Goal: Task Accomplishment & Management: Manage account settings

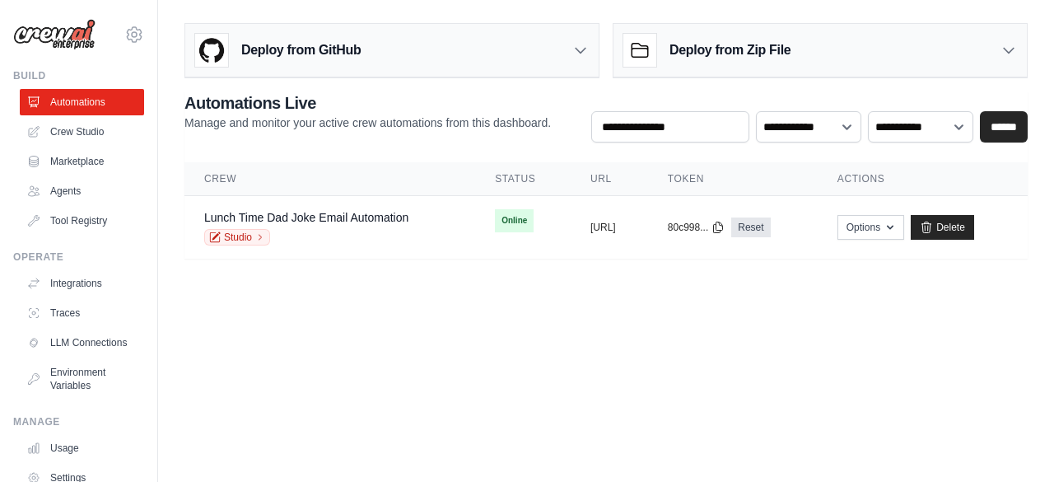
click at [112, 64] on div "shirlei.fogaca@ambevtech.com.br Settings Build Automations Crew Studio Marketpl…" at bounding box center [79, 241] width 158 height 482
click at [127, 40] on icon at bounding box center [134, 34] width 15 height 14
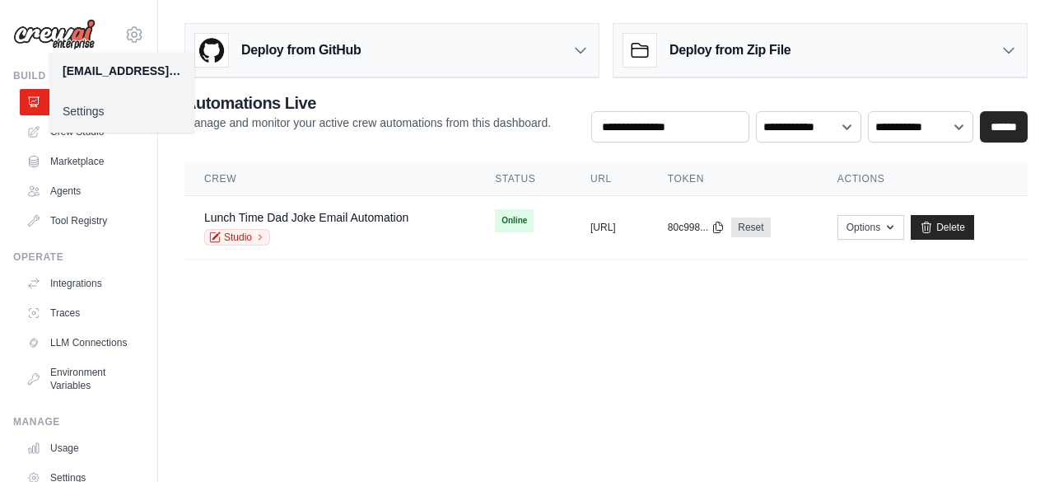
click at [91, 113] on link "Settings" at bounding box center [121, 111] width 145 height 30
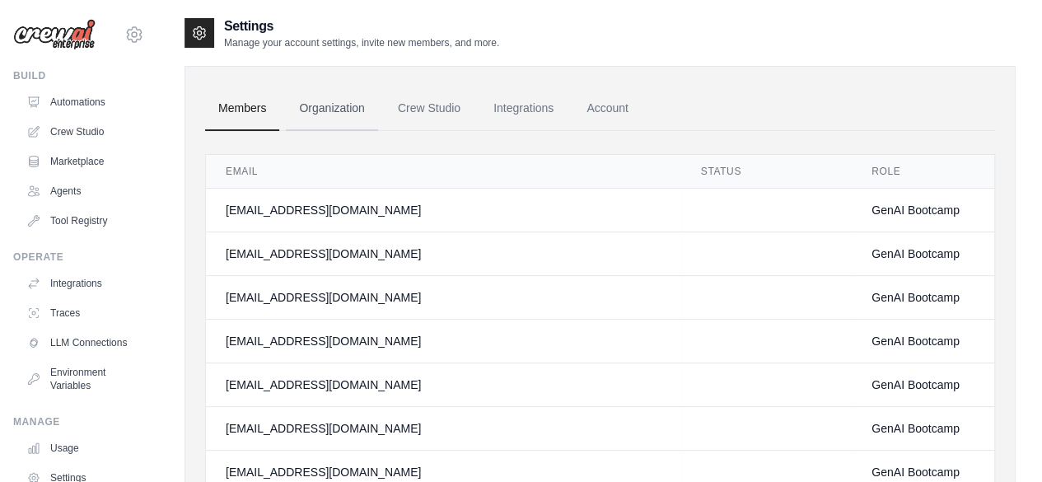
click at [342, 103] on link "Organization" at bounding box center [331, 108] width 91 height 44
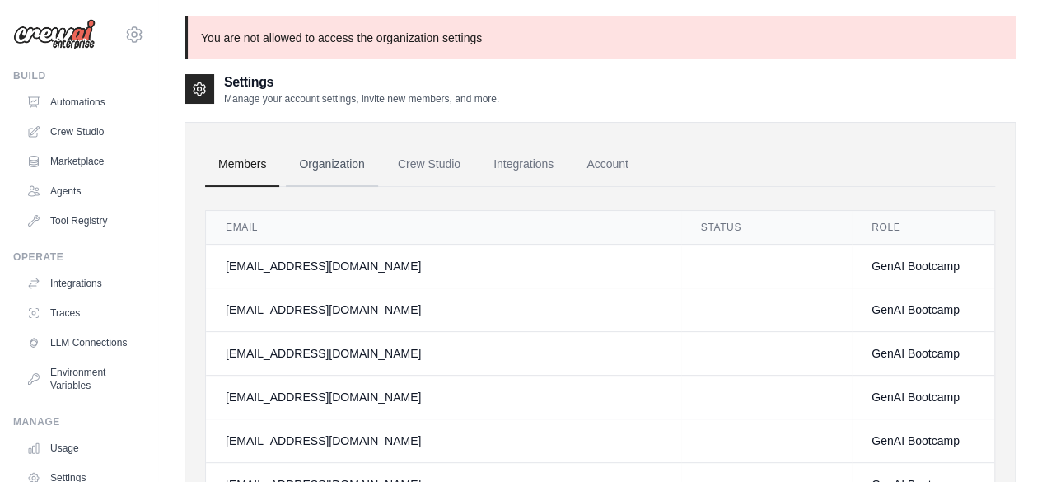
click at [328, 162] on link "Organization" at bounding box center [331, 164] width 91 height 44
click at [322, 161] on link "Organization" at bounding box center [331, 164] width 91 height 44
click at [357, 164] on link "Organization" at bounding box center [331, 164] width 91 height 44
click at [346, 169] on link "Organization" at bounding box center [331, 164] width 91 height 44
click at [435, 163] on link "Crew Studio" at bounding box center [429, 164] width 89 height 44
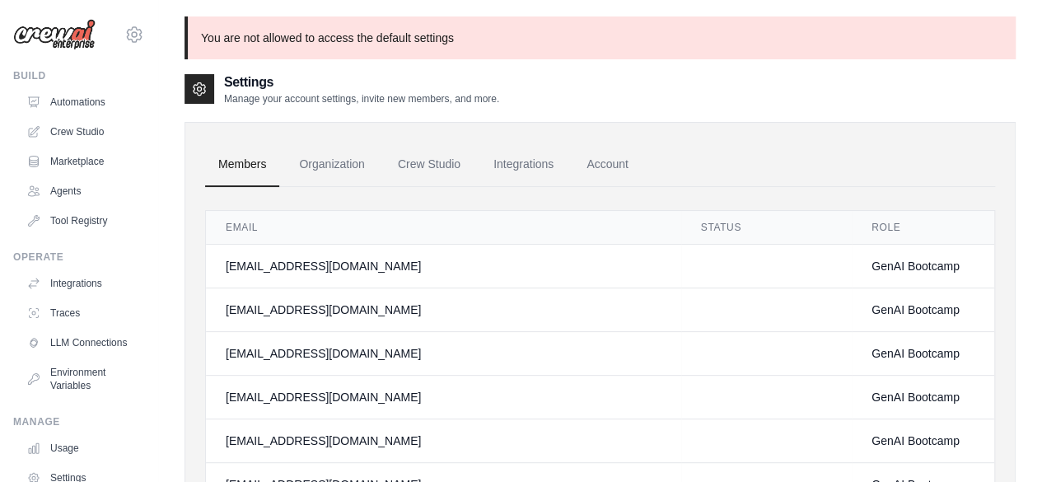
click at [334, 154] on link "Organization" at bounding box center [331, 164] width 91 height 44
click at [329, 156] on link "Organization" at bounding box center [331, 164] width 91 height 44
click at [104, 100] on link "Automations" at bounding box center [83, 102] width 124 height 26
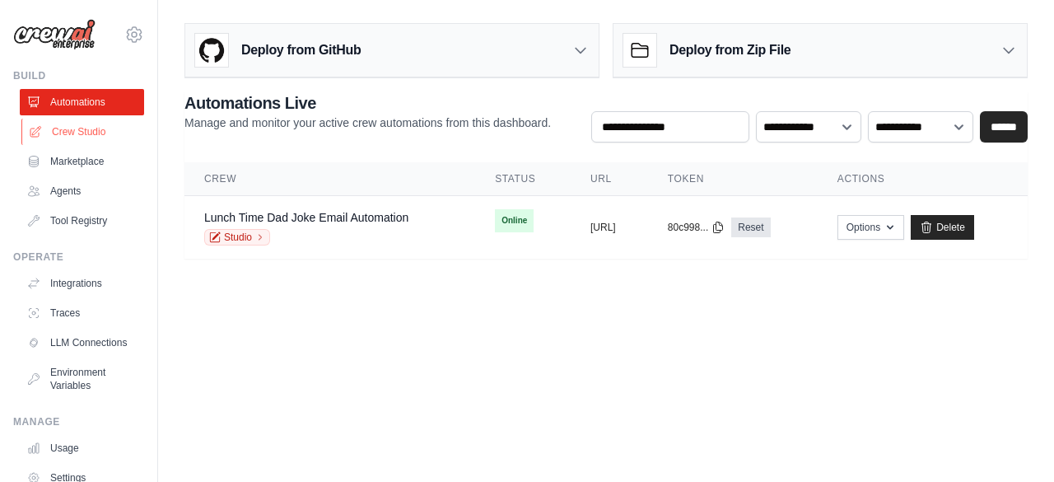
click at [79, 136] on link "Crew Studio" at bounding box center [83, 132] width 124 height 26
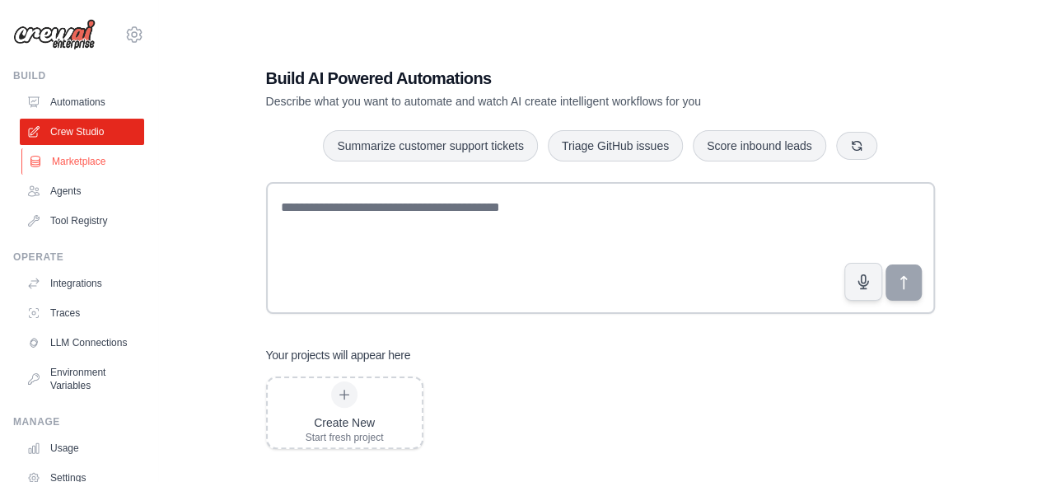
click at [69, 162] on link "Marketplace" at bounding box center [83, 161] width 124 height 26
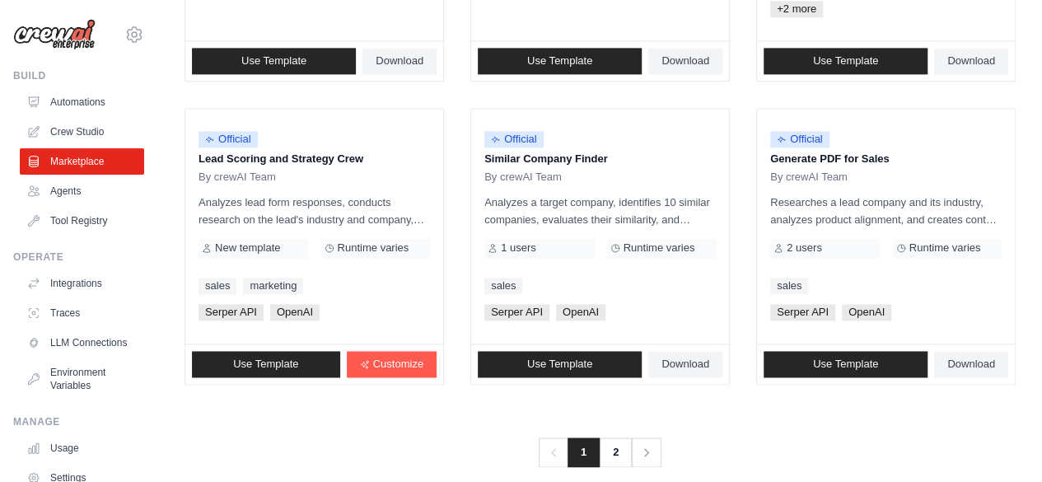
scroll to position [1086, 0]
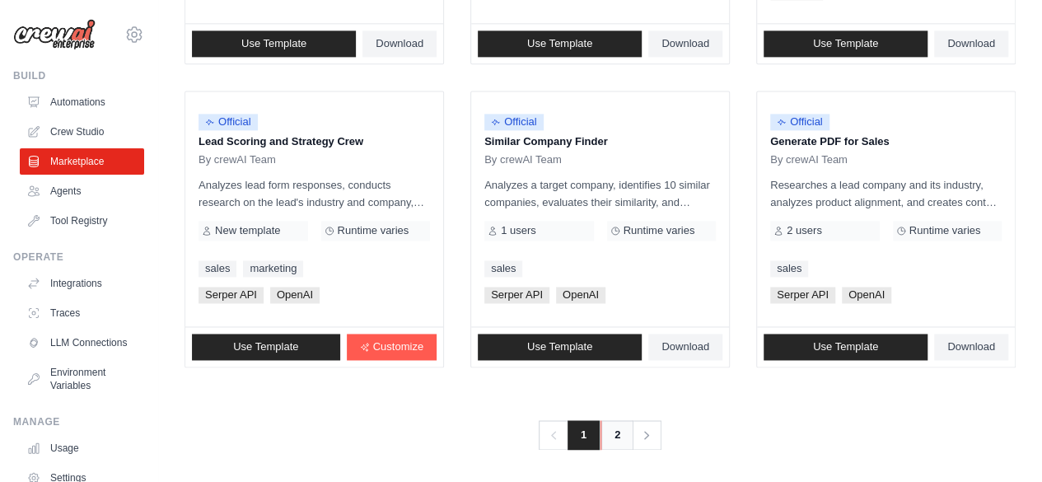
click at [618, 434] on link "2" at bounding box center [616, 435] width 33 height 30
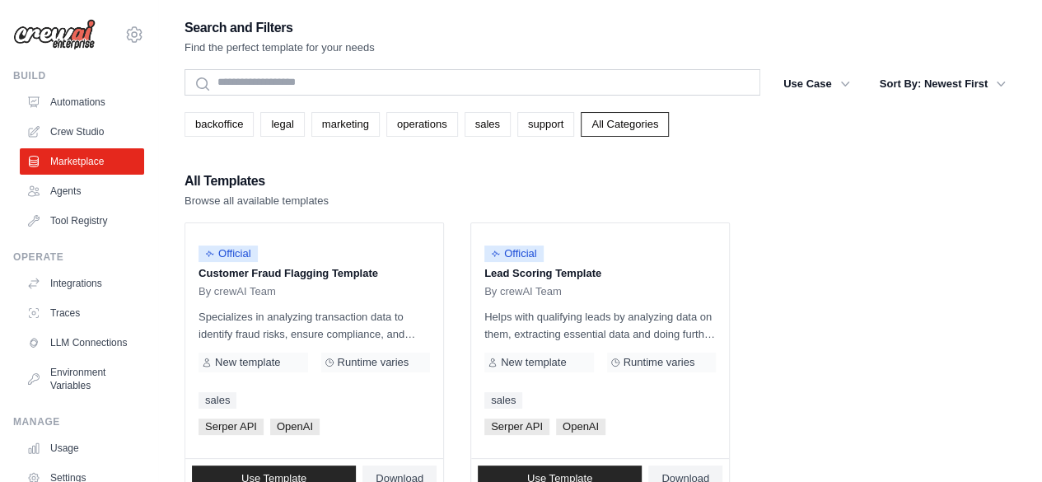
click at [1041, 406] on div "Search and Filters Find the perfect template for your needs Search Use Case bac…" at bounding box center [600, 298] width 884 height 565
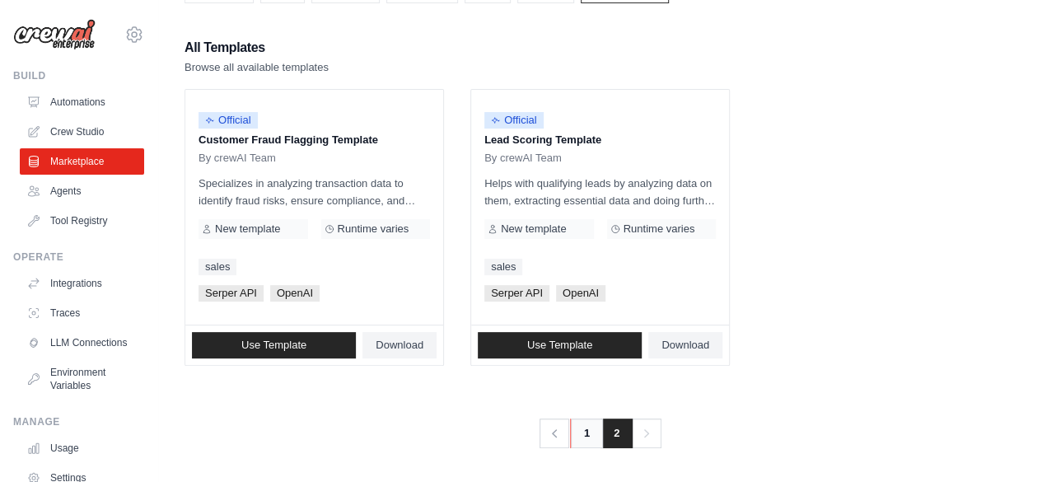
click at [590, 426] on link "1" at bounding box center [586, 433] width 33 height 30
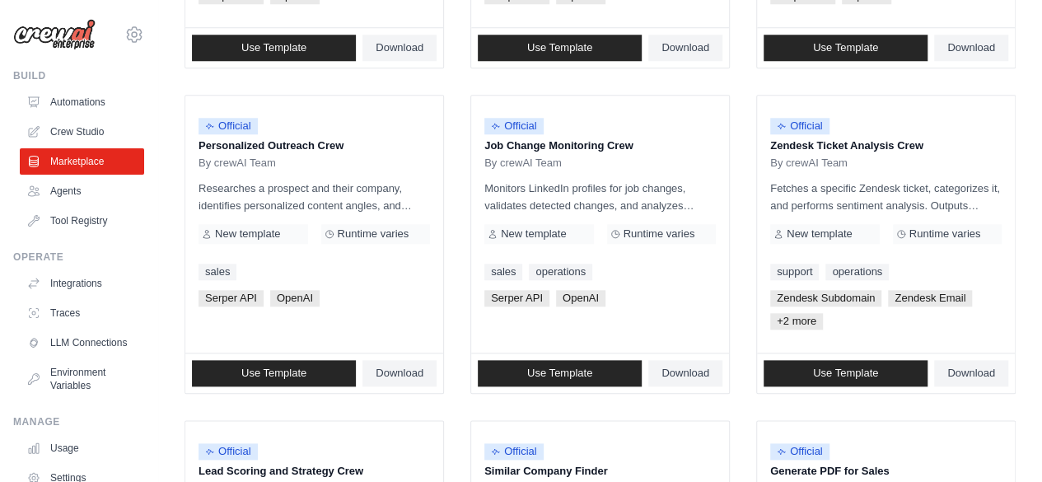
scroll to position [758, 0]
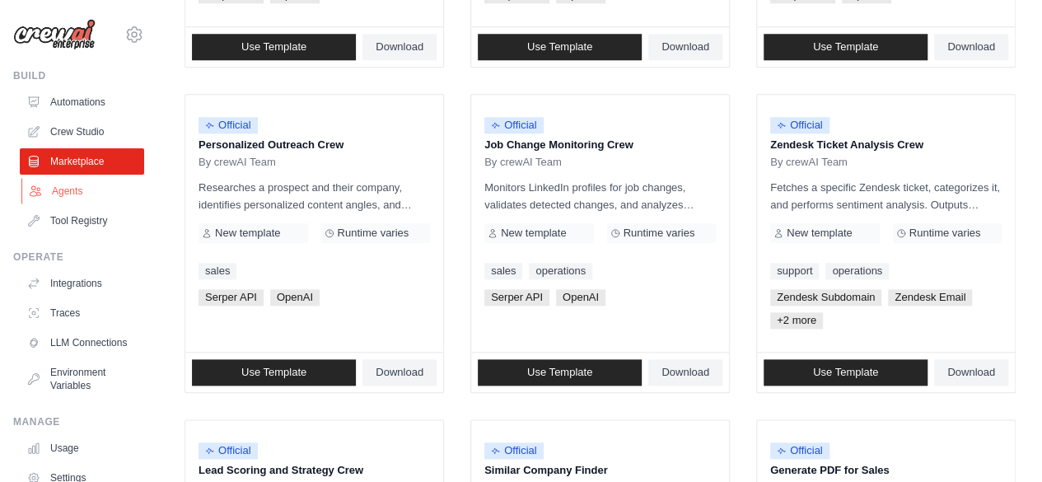
click at [63, 180] on link "Agents" at bounding box center [83, 191] width 124 height 26
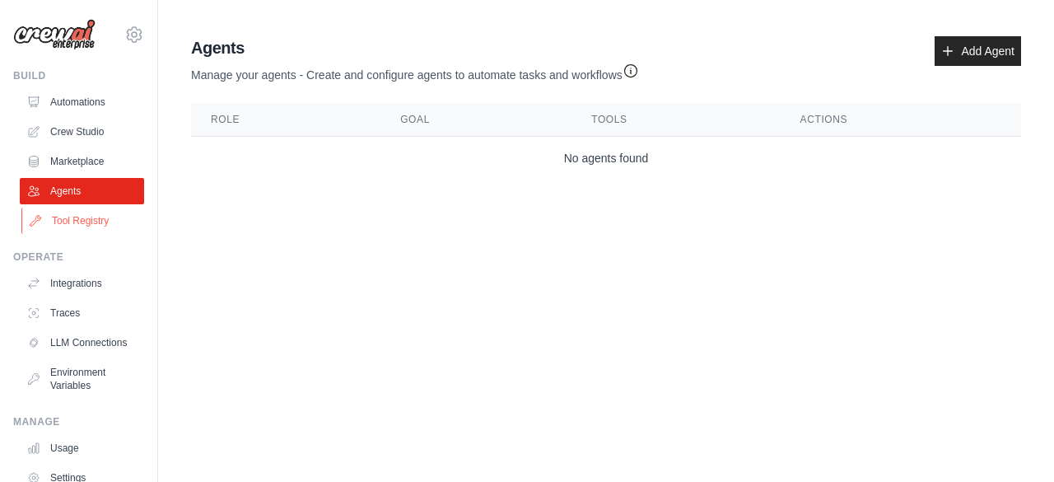
click at [77, 218] on link "Tool Registry" at bounding box center [83, 221] width 124 height 26
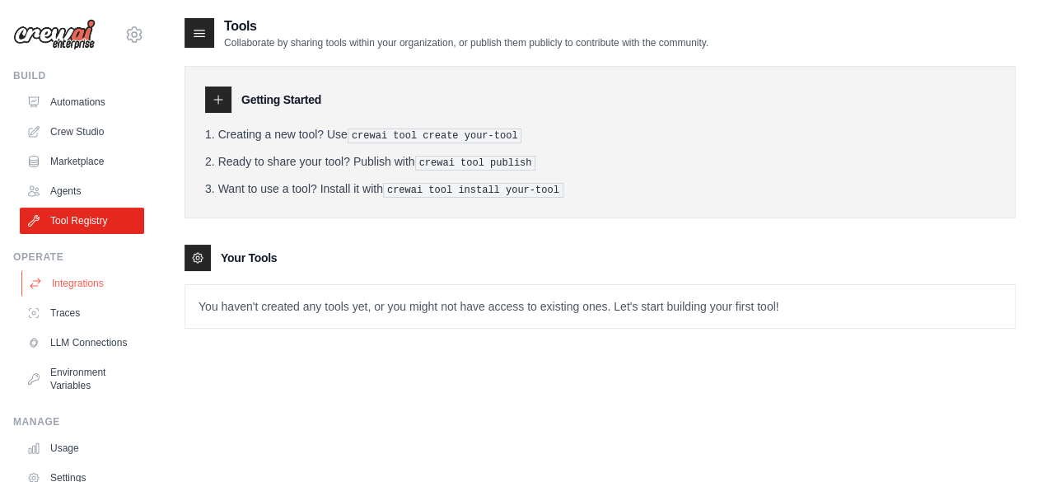
click at [56, 275] on link "Integrations" at bounding box center [83, 283] width 124 height 26
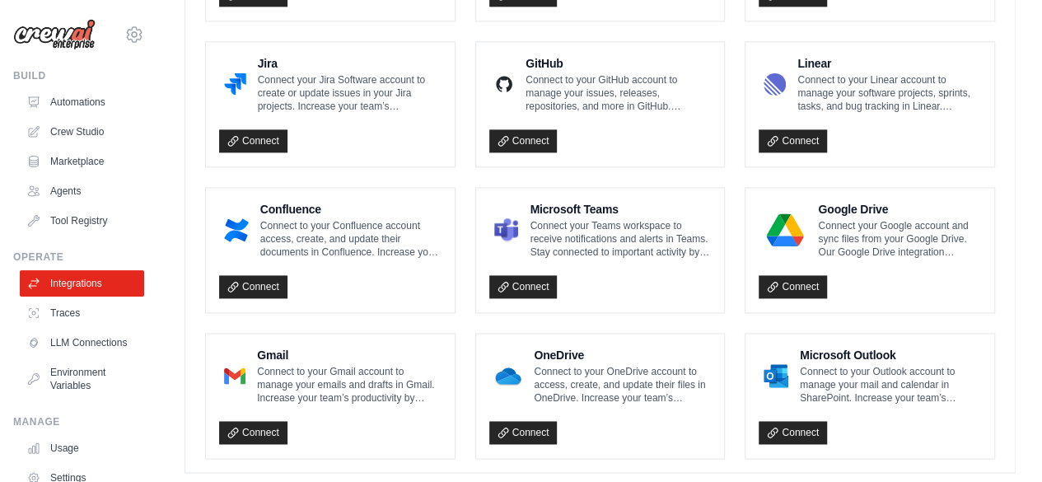
scroll to position [1061, 0]
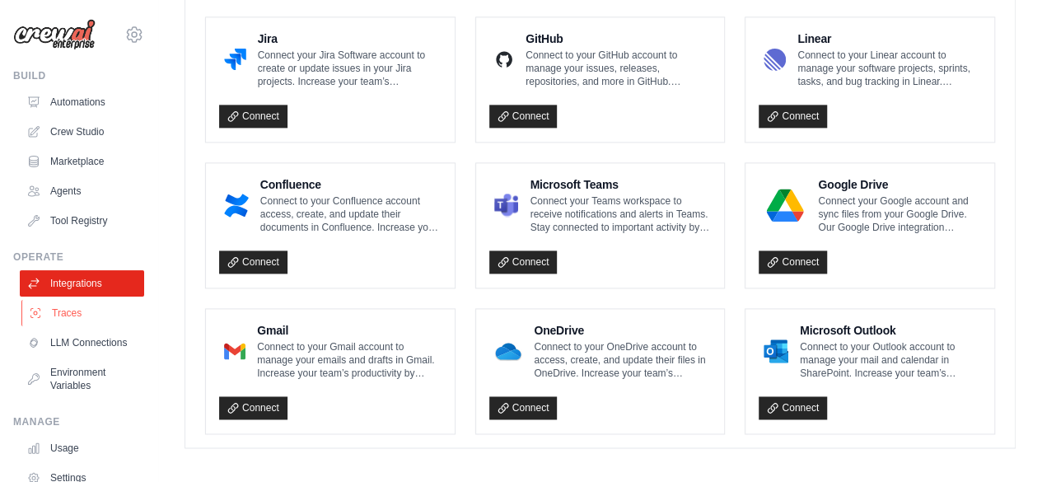
click at [76, 315] on link "Traces" at bounding box center [83, 313] width 124 height 26
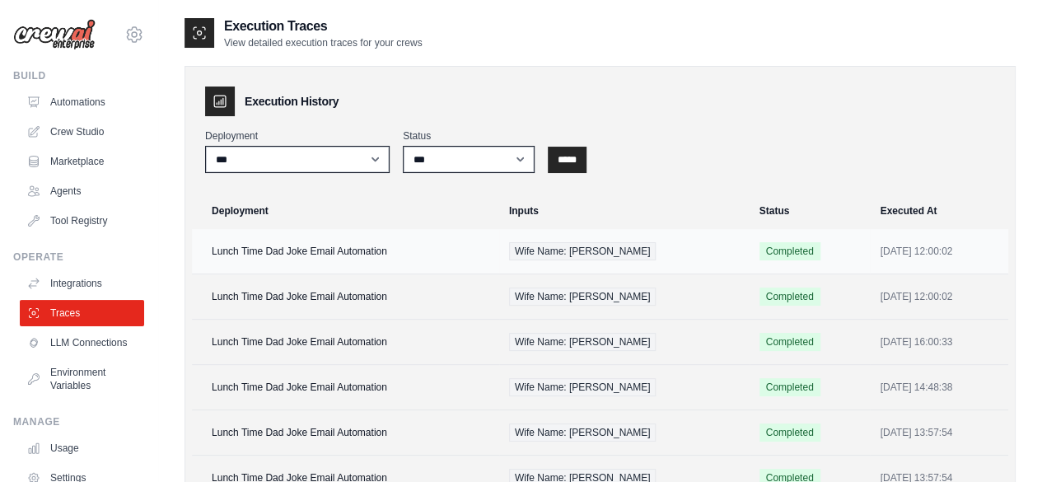
click at [273, 245] on td "Lunch Time Dad Joke Email Automation" at bounding box center [345, 251] width 307 height 45
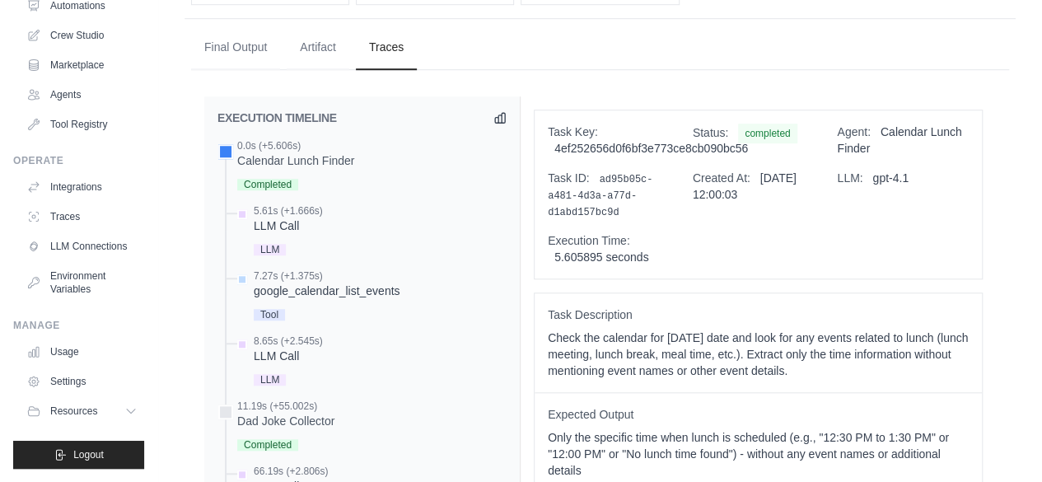
scroll to position [109, 0]
click at [327, 36] on button "Artifact" at bounding box center [318, 47] width 63 height 44
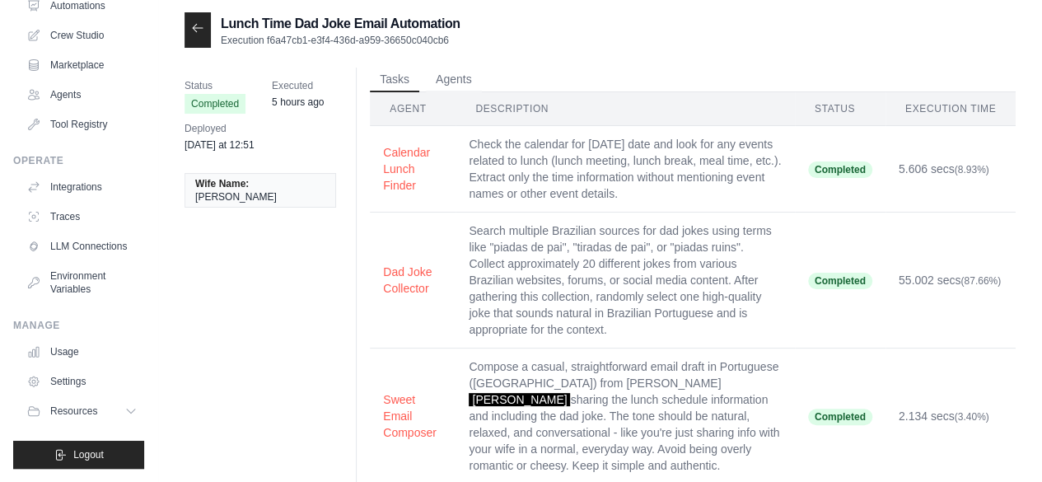
scroll to position [0, 0]
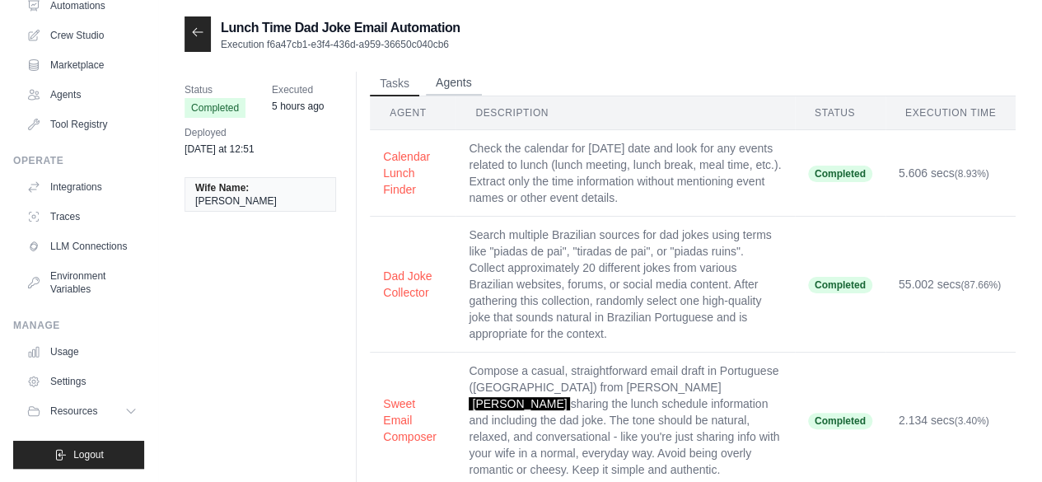
click at [461, 83] on button "Agents" at bounding box center [454, 83] width 56 height 25
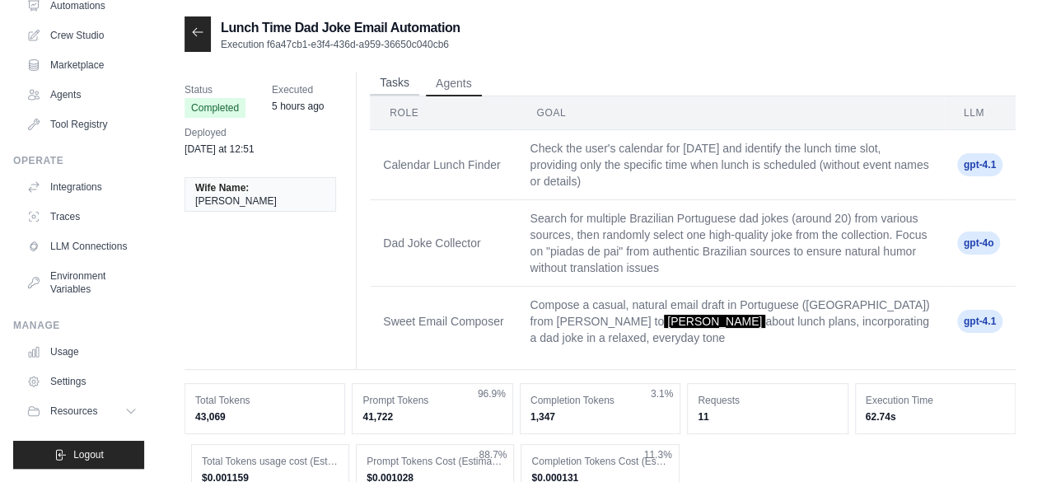
click at [411, 84] on button "Tasks" at bounding box center [394, 83] width 49 height 25
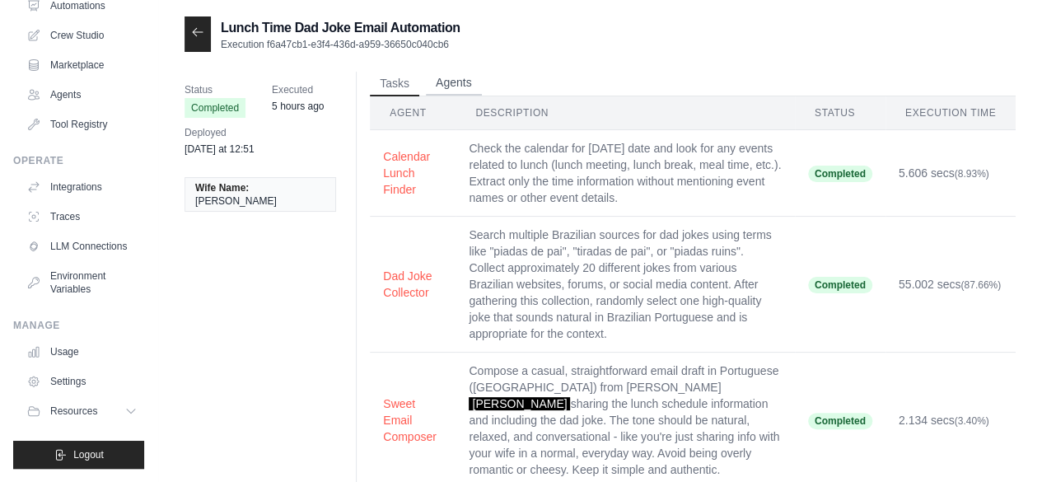
click at [459, 79] on button "Agents" at bounding box center [454, 83] width 56 height 25
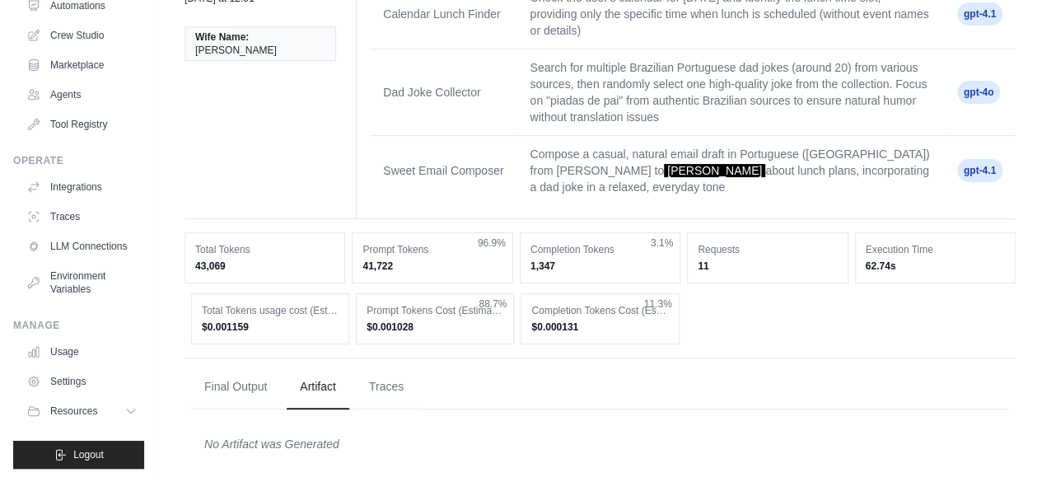
scroll to position [157, 0]
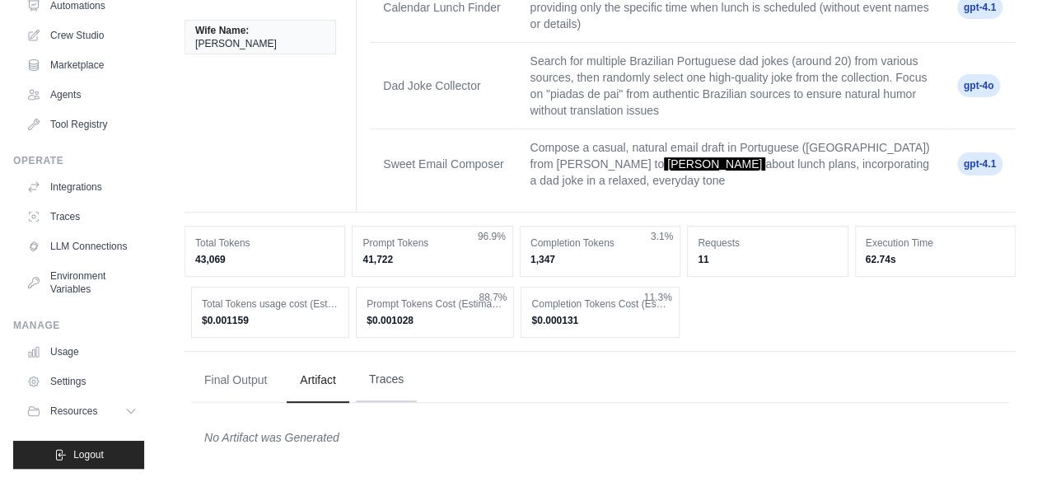
click at [381, 385] on button "Traces" at bounding box center [386, 379] width 61 height 44
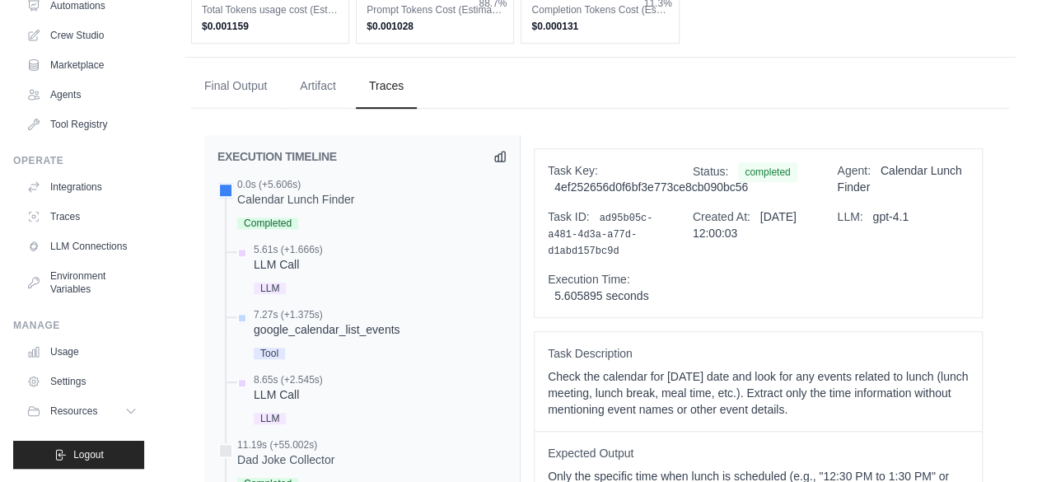
scroll to position [380, 0]
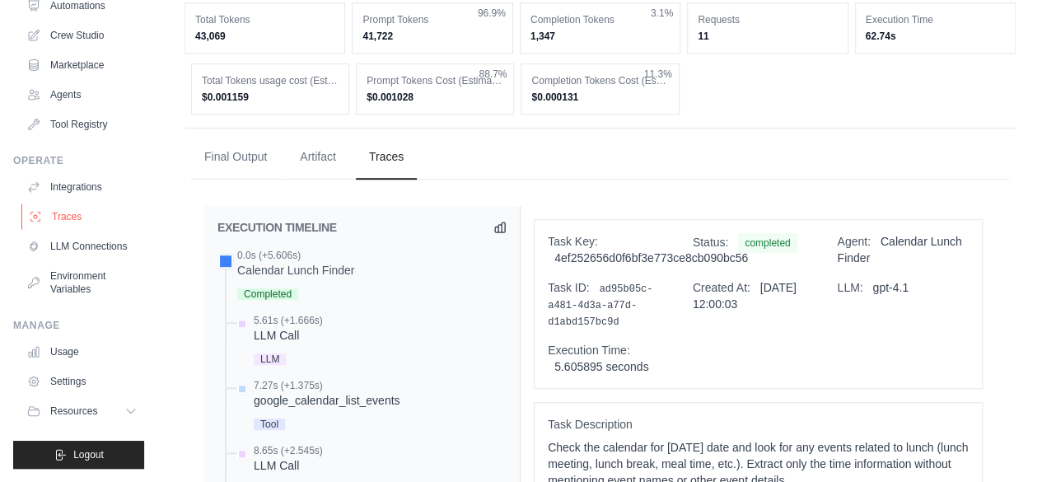
click at [70, 203] on link "Traces" at bounding box center [83, 216] width 124 height 26
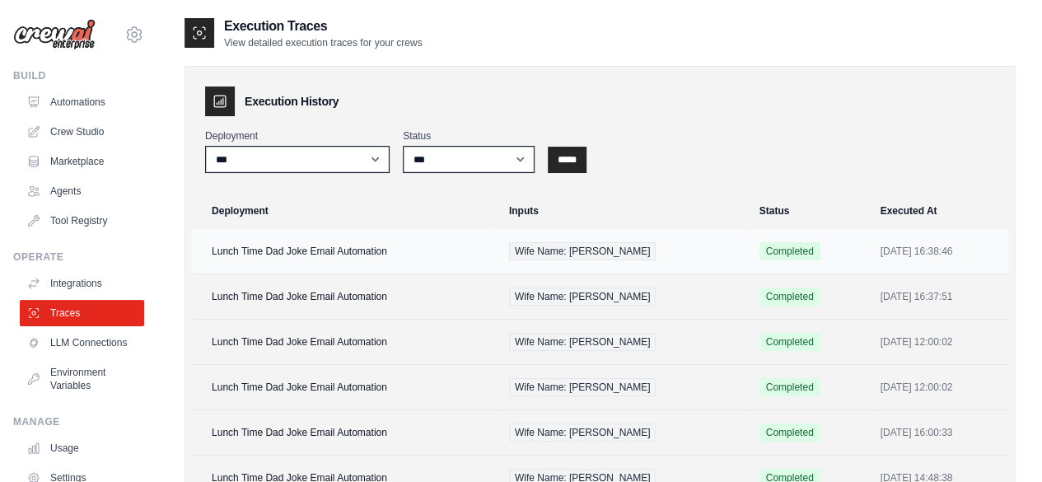
click at [324, 246] on td "Lunch Time Dad Joke Email Automation" at bounding box center [345, 251] width 307 height 45
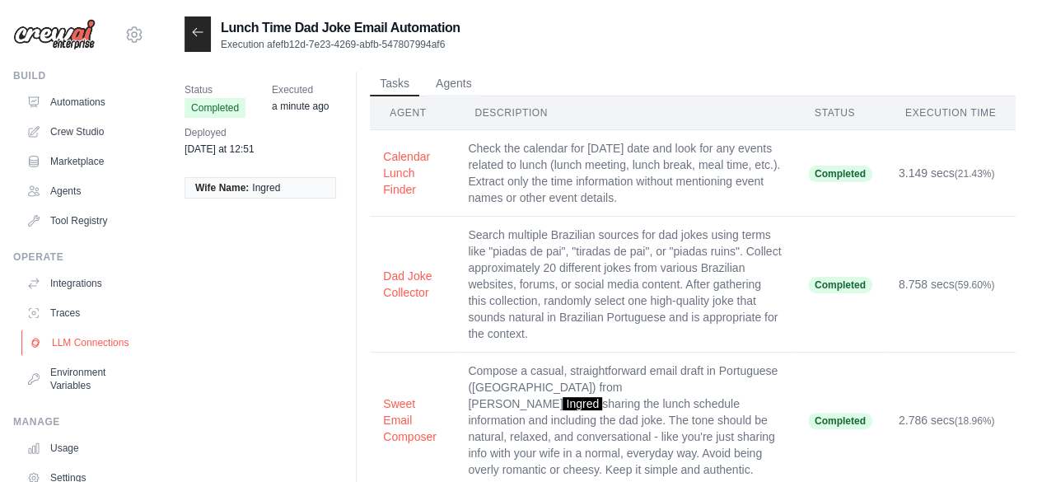
click at [73, 347] on link "LLM Connections" at bounding box center [83, 342] width 124 height 26
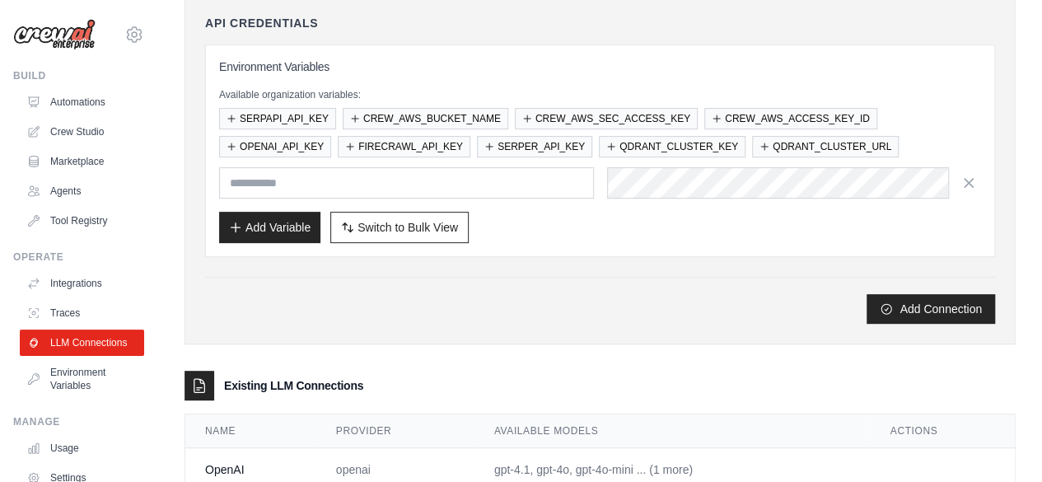
scroll to position [236, 0]
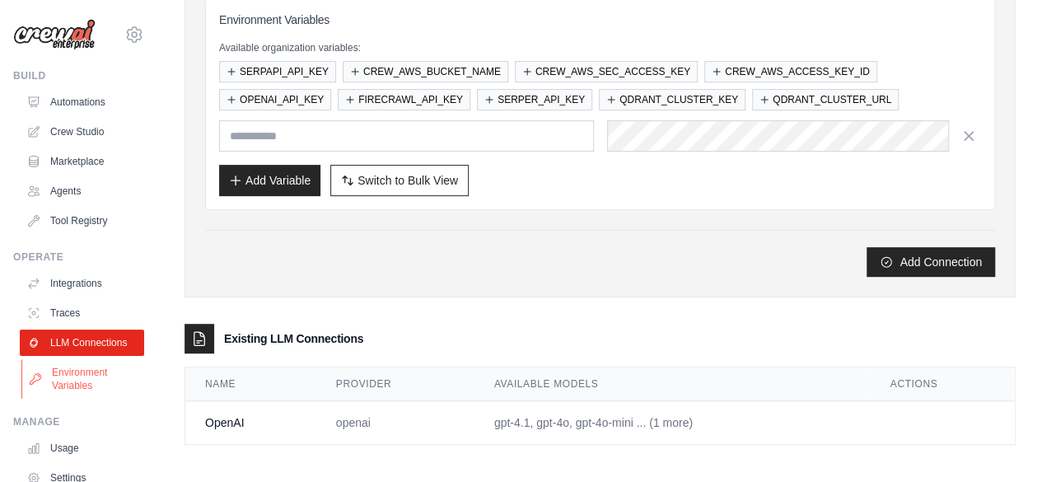
click at [85, 388] on link "Environment Variables" at bounding box center [83, 379] width 124 height 40
click at [76, 380] on link "Environment Variables" at bounding box center [83, 379] width 124 height 40
click at [77, 384] on link "Environment Variables" at bounding box center [83, 379] width 124 height 40
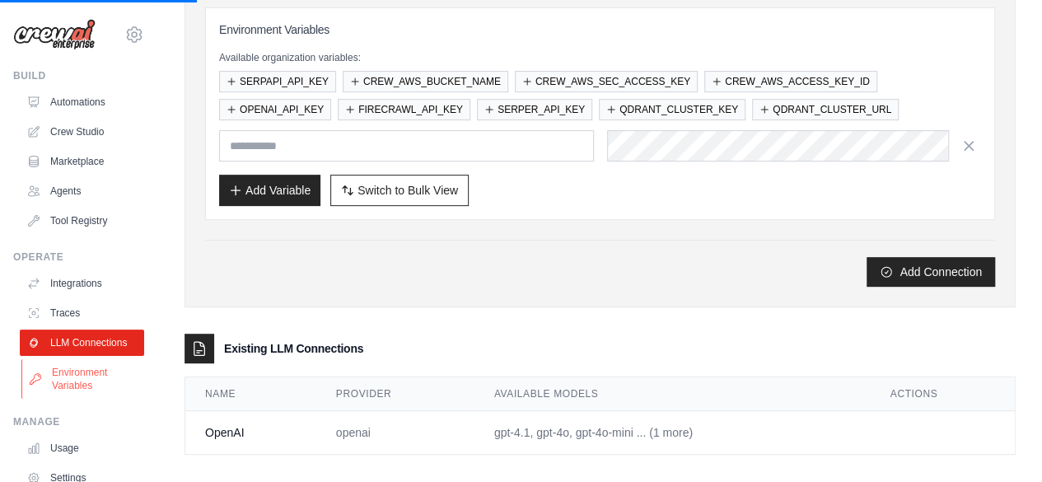
click at [84, 385] on link "Environment Variables" at bounding box center [83, 379] width 124 height 40
click at [84, 315] on link "Traces" at bounding box center [83, 313] width 124 height 26
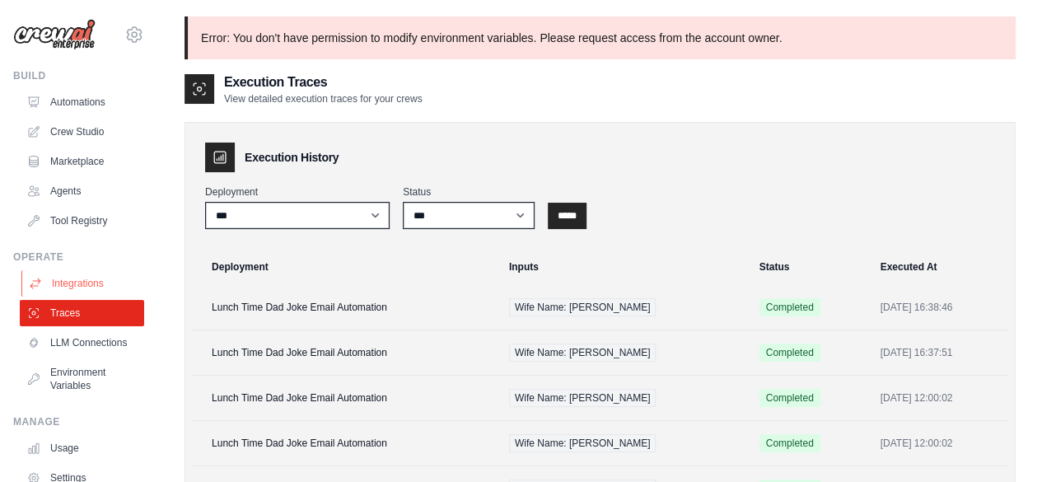
click at [104, 278] on link "Integrations" at bounding box center [83, 283] width 124 height 26
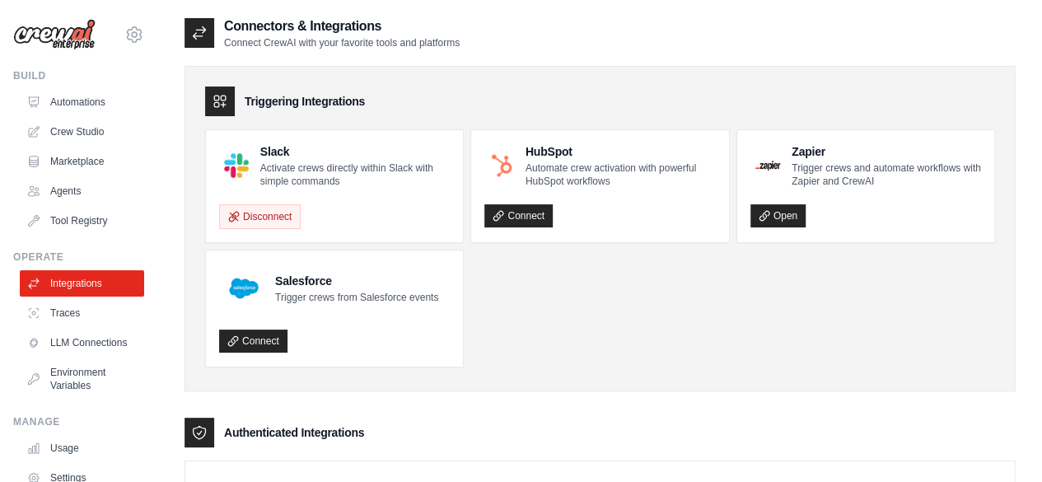
click at [80, 281] on link "Integrations" at bounding box center [82, 283] width 124 height 26
click at [76, 346] on link "LLM Connections" at bounding box center [83, 342] width 124 height 26
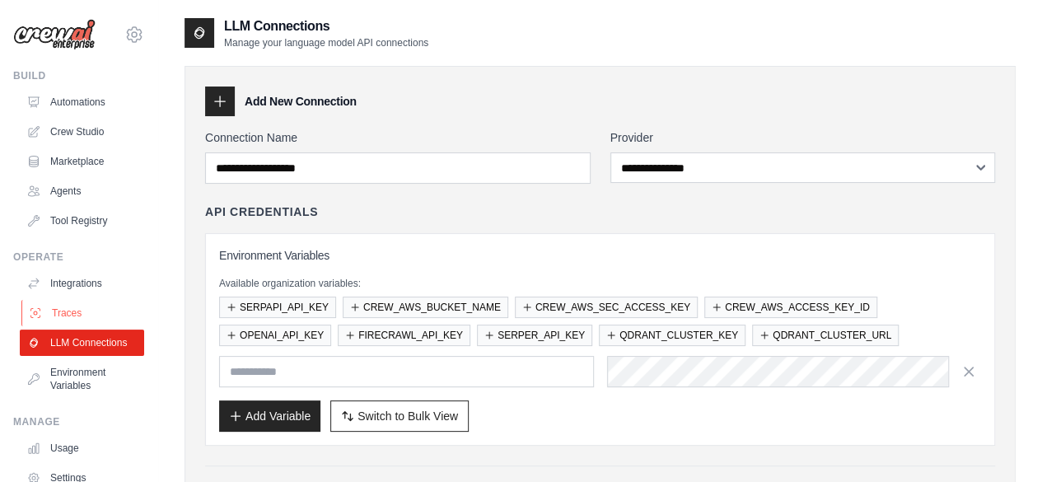
click at [72, 314] on link "Traces" at bounding box center [83, 313] width 124 height 26
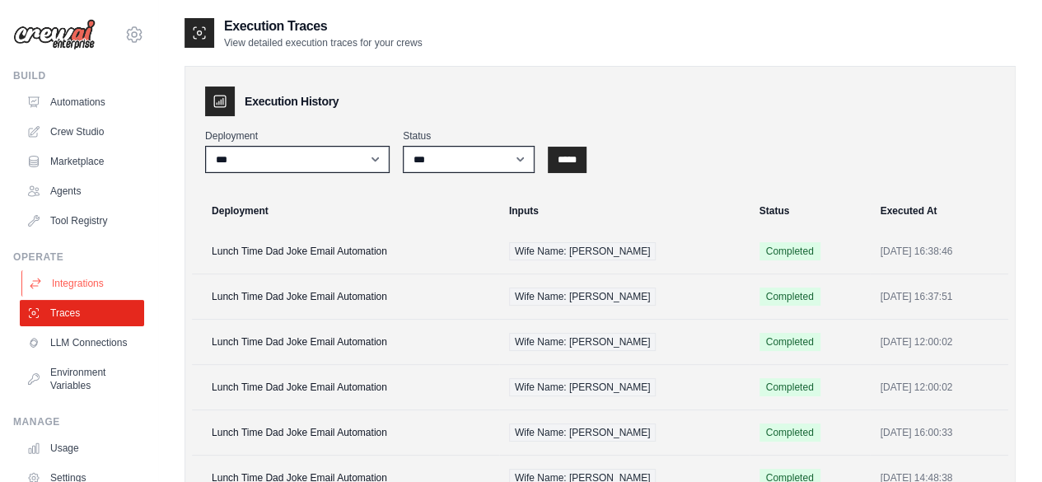
click at [95, 279] on link "Integrations" at bounding box center [83, 283] width 124 height 26
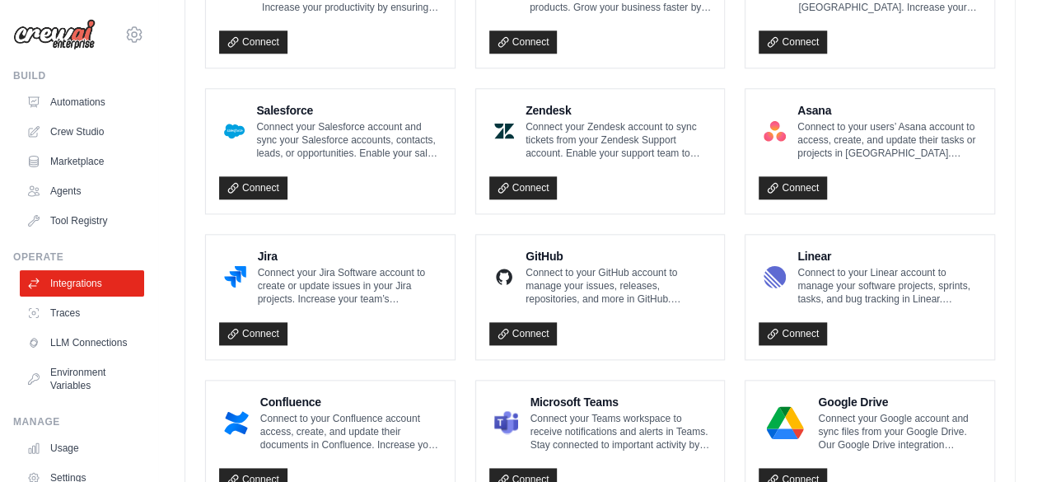
scroll to position [1061, 0]
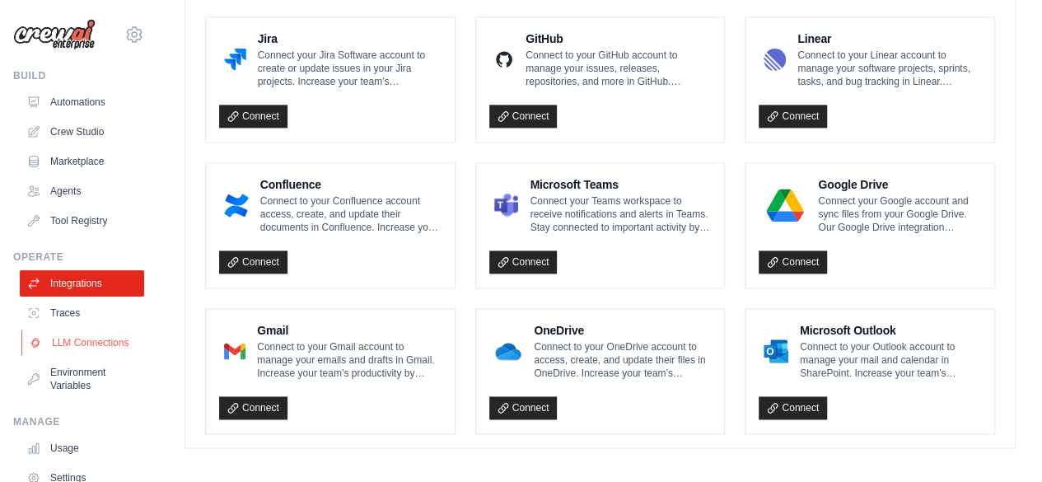
click at [92, 345] on link "LLM Connections" at bounding box center [83, 342] width 124 height 26
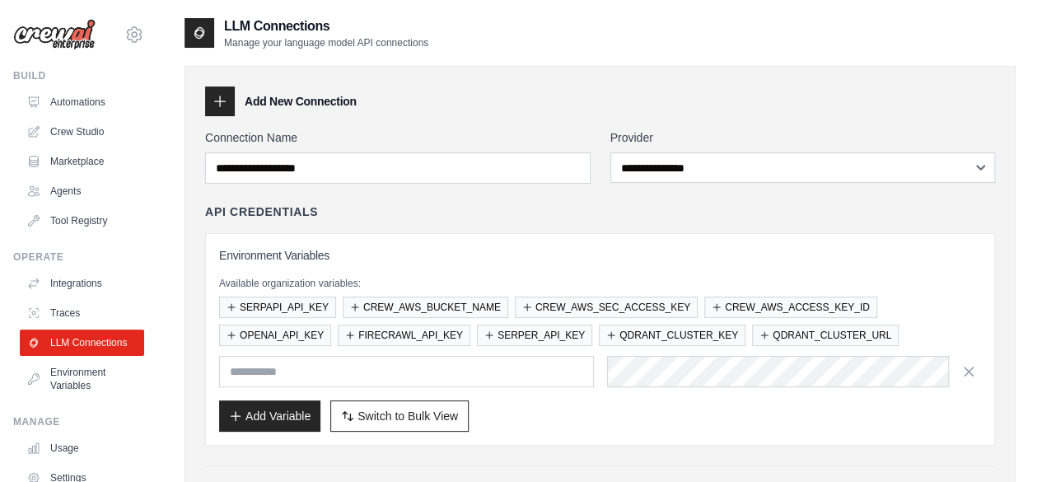
scroll to position [25, 0]
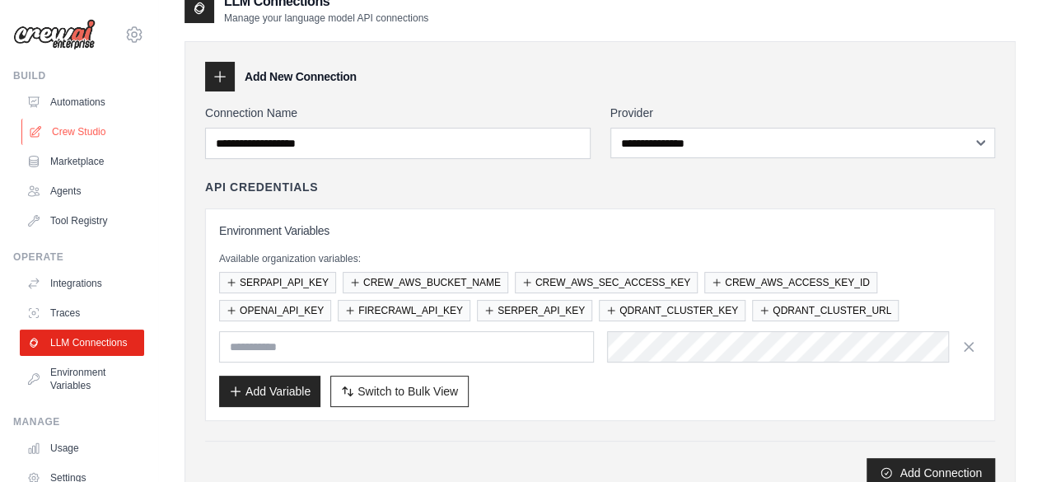
click at [86, 128] on link "Crew Studio" at bounding box center [83, 132] width 124 height 26
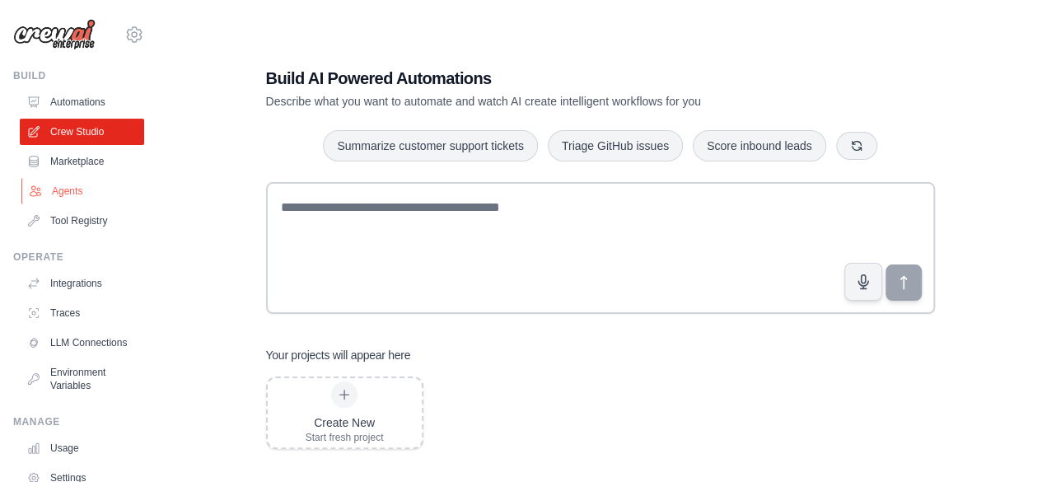
click at [69, 194] on link "Agents" at bounding box center [83, 191] width 124 height 26
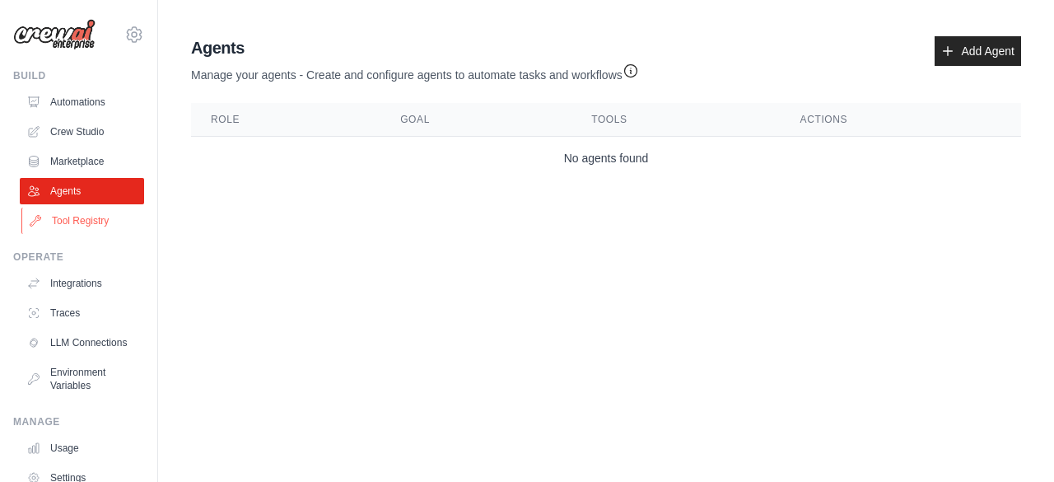
click at [75, 220] on link "Tool Registry" at bounding box center [83, 221] width 124 height 26
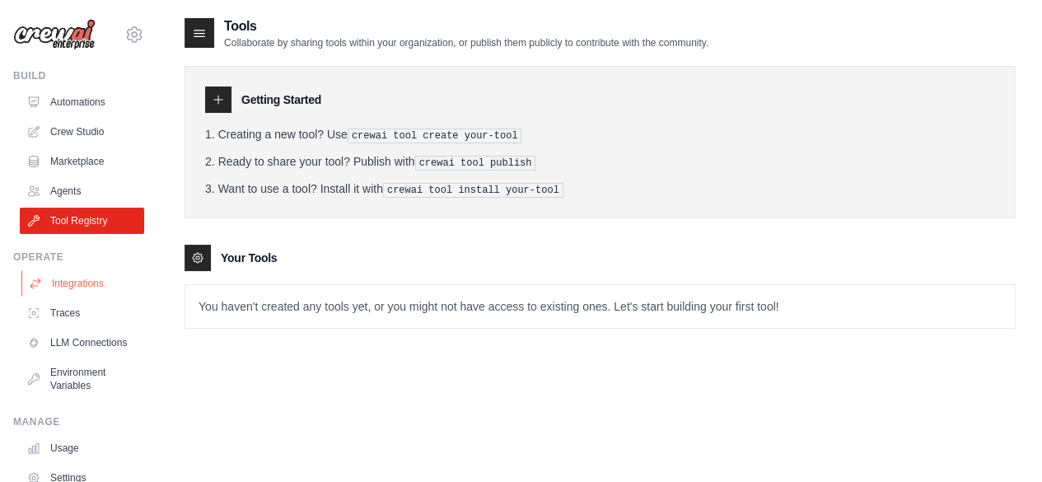
click at [86, 277] on link "Integrations" at bounding box center [83, 283] width 124 height 26
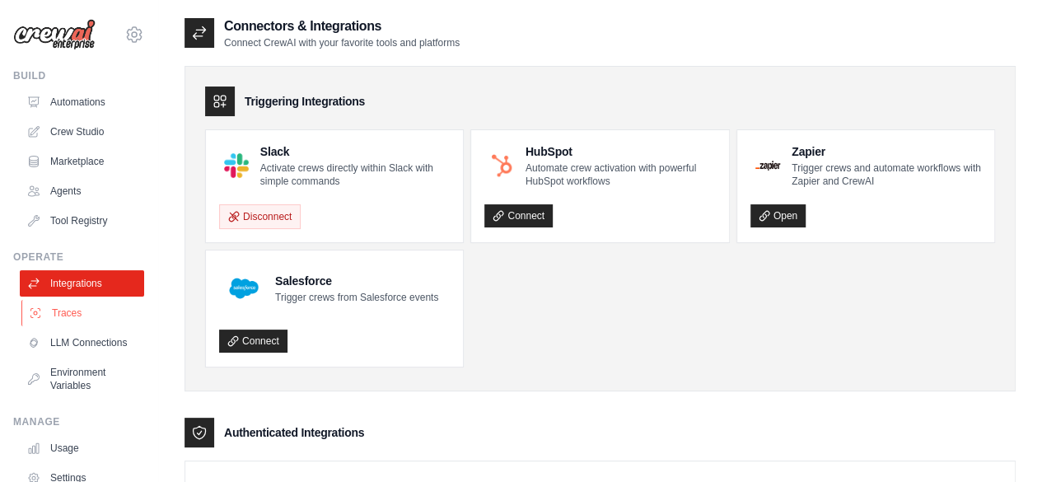
click at [76, 306] on link "Traces" at bounding box center [83, 313] width 124 height 26
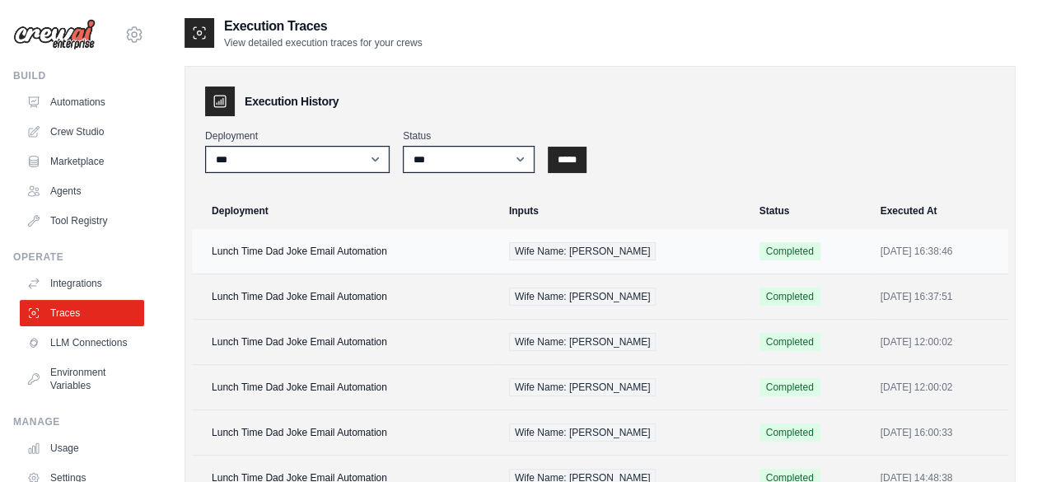
click at [268, 245] on td "Lunch Time Dad Joke Email Automation" at bounding box center [345, 251] width 307 height 45
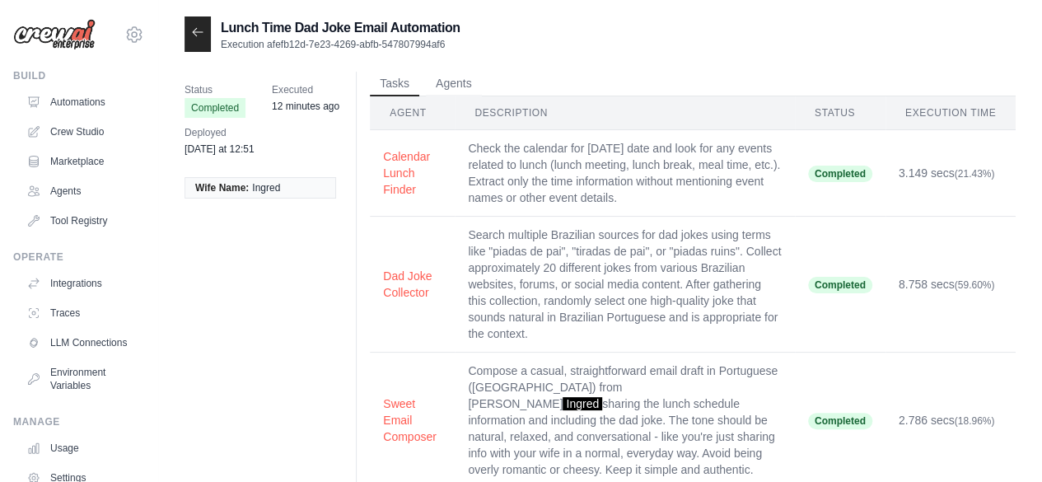
scroll to position [109, 0]
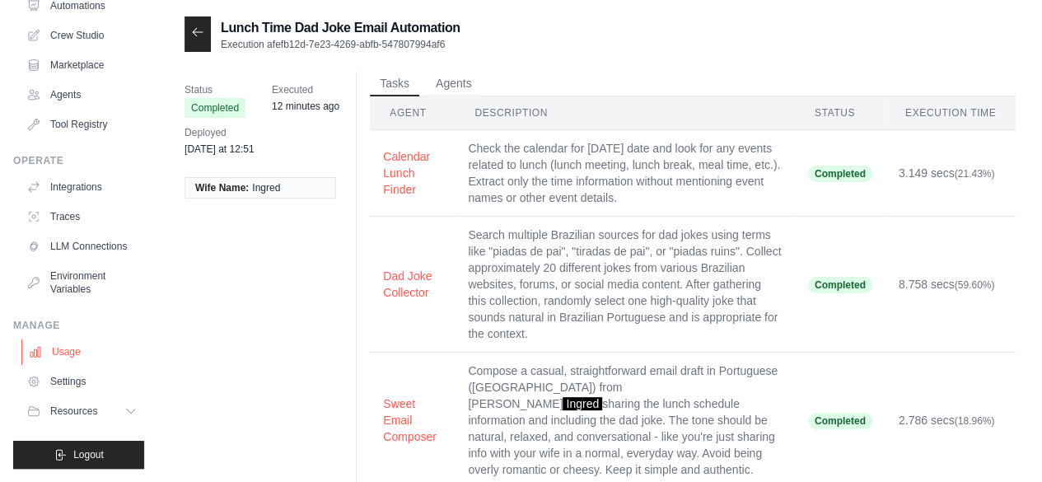
click at [78, 358] on link "Usage" at bounding box center [83, 351] width 124 height 26
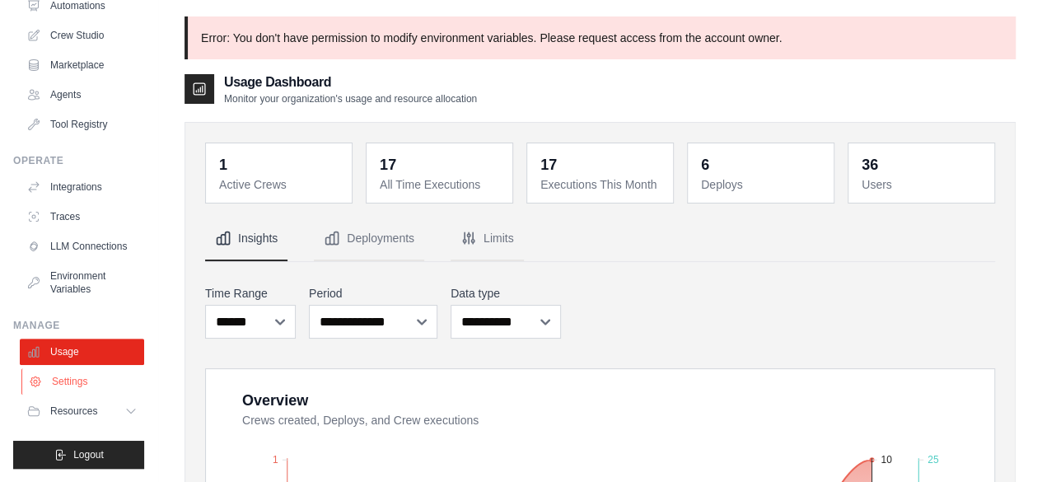
click at [86, 375] on link "Settings" at bounding box center [83, 381] width 124 height 26
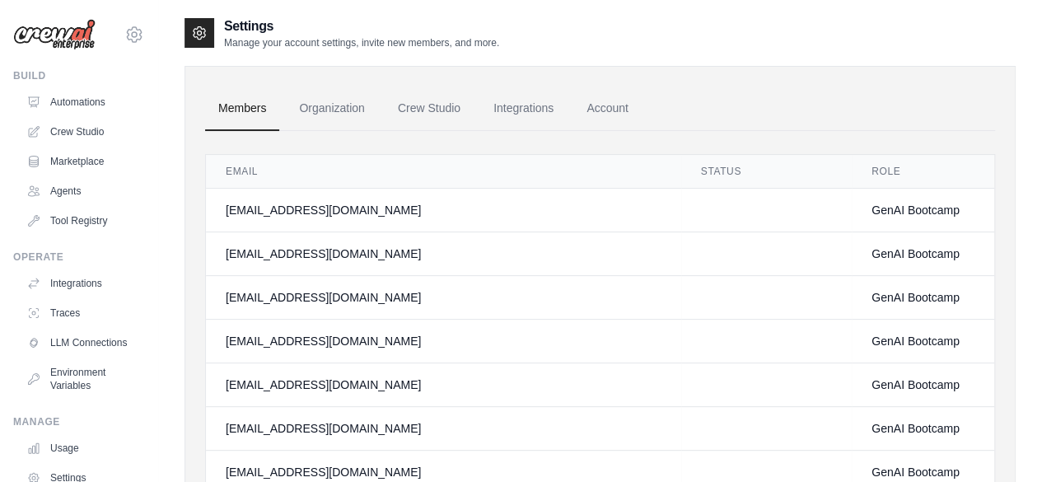
scroll to position [109, 0]
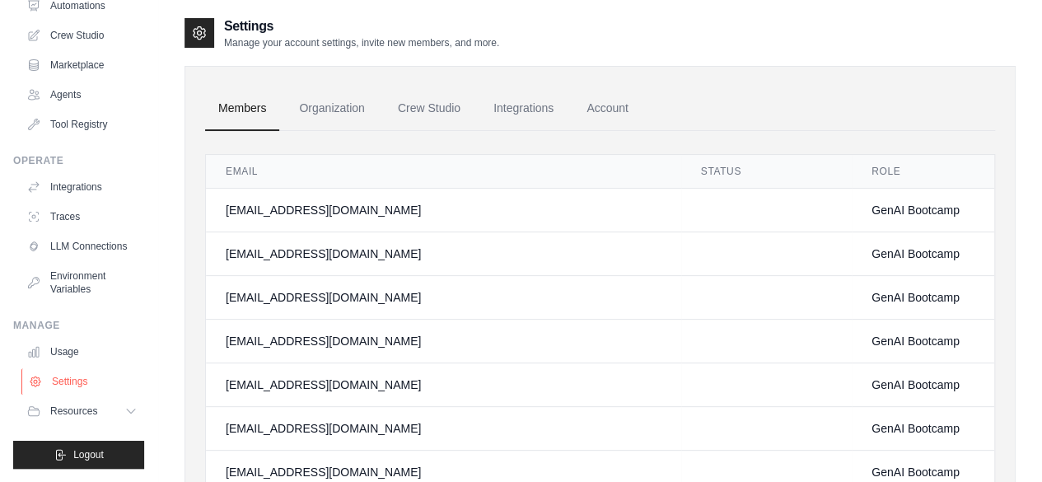
click at [86, 381] on link "Settings" at bounding box center [83, 381] width 124 height 26
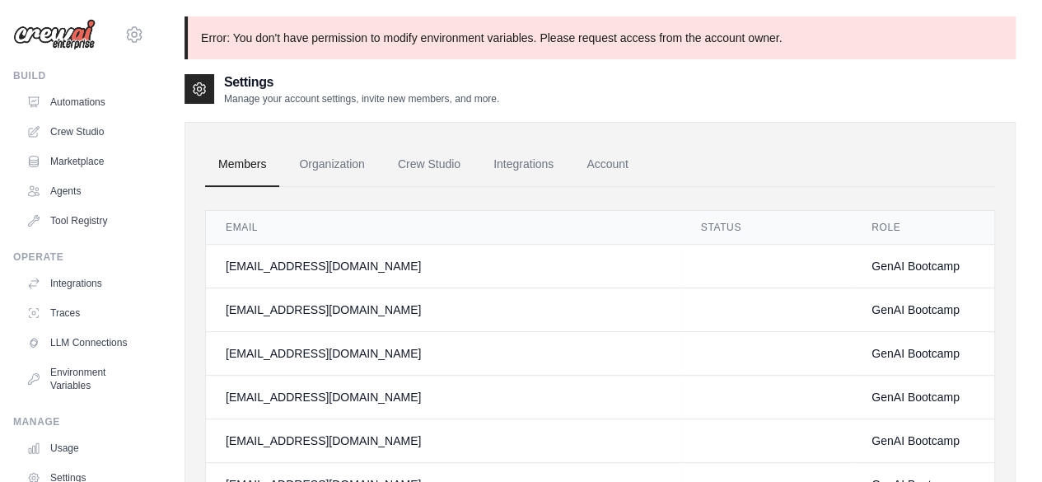
scroll to position [109, 0]
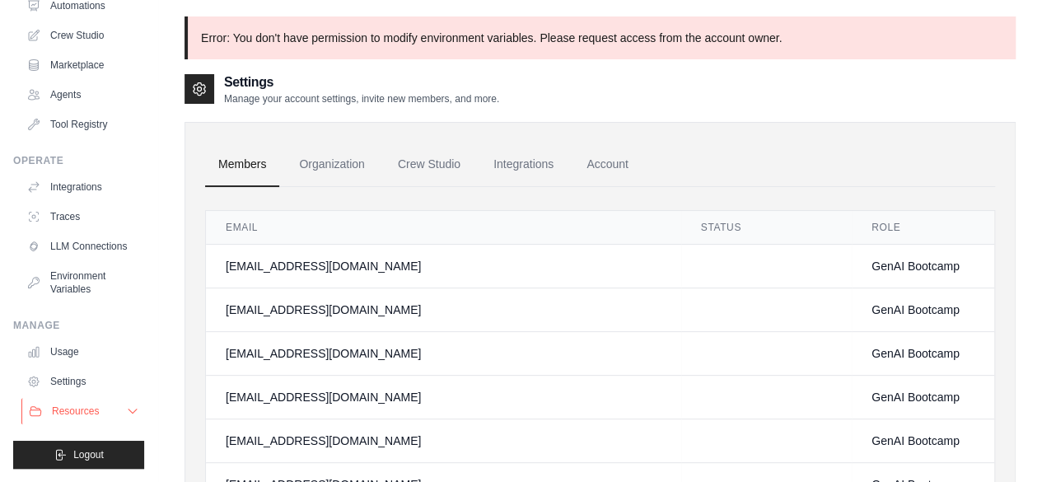
click at [52, 411] on span "Resources" at bounding box center [75, 410] width 47 height 13
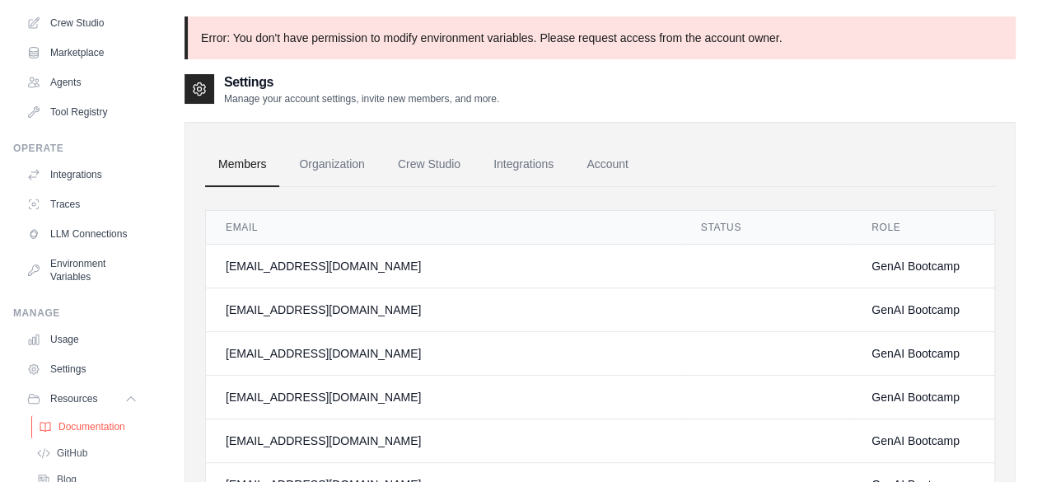
click at [109, 433] on span "Documentation" at bounding box center [91, 426] width 67 height 13
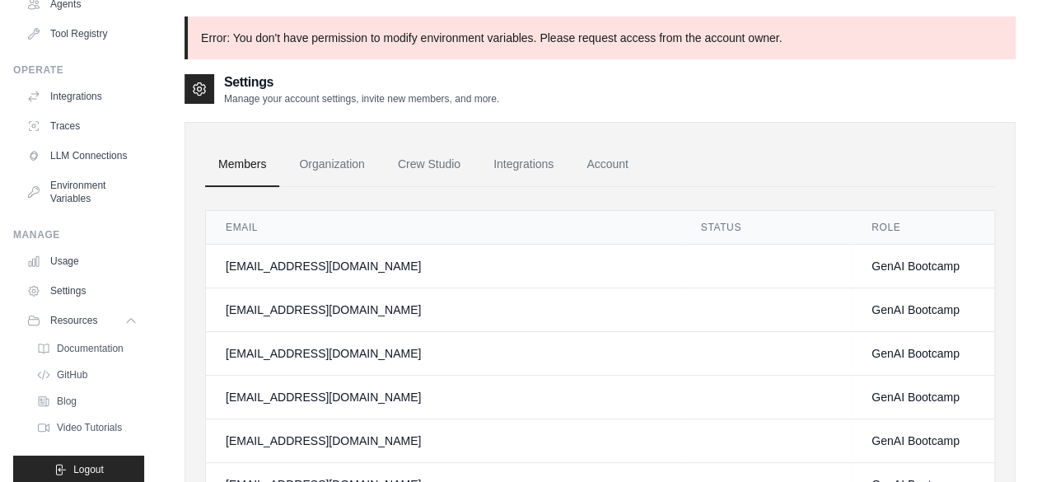
scroll to position [214, 0]
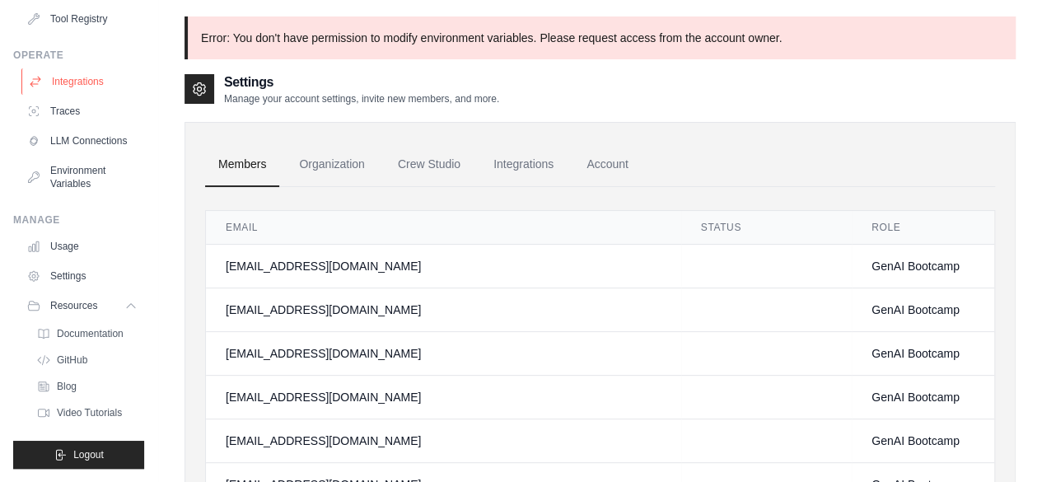
click at [96, 78] on link "Integrations" at bounding box center [83, 81] width 124 height 26
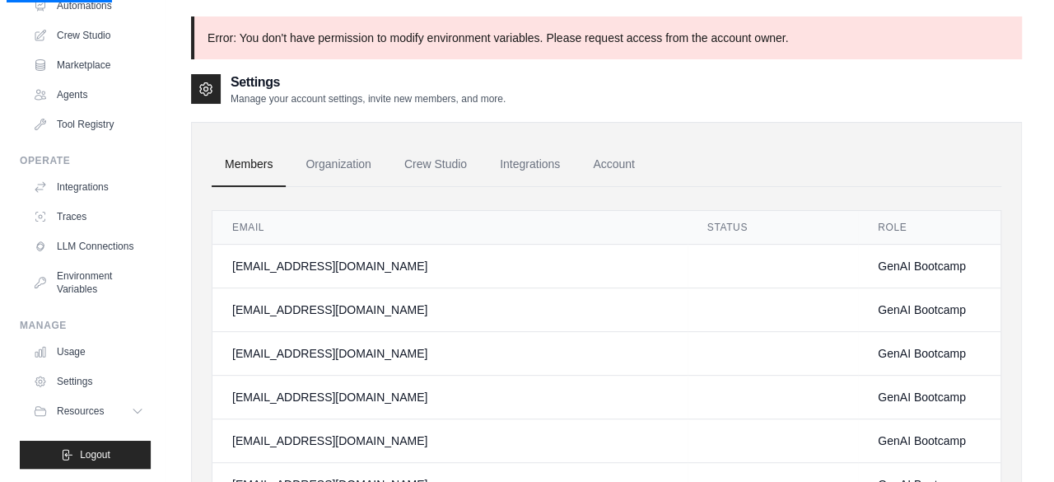
scroll to position [0, 0]
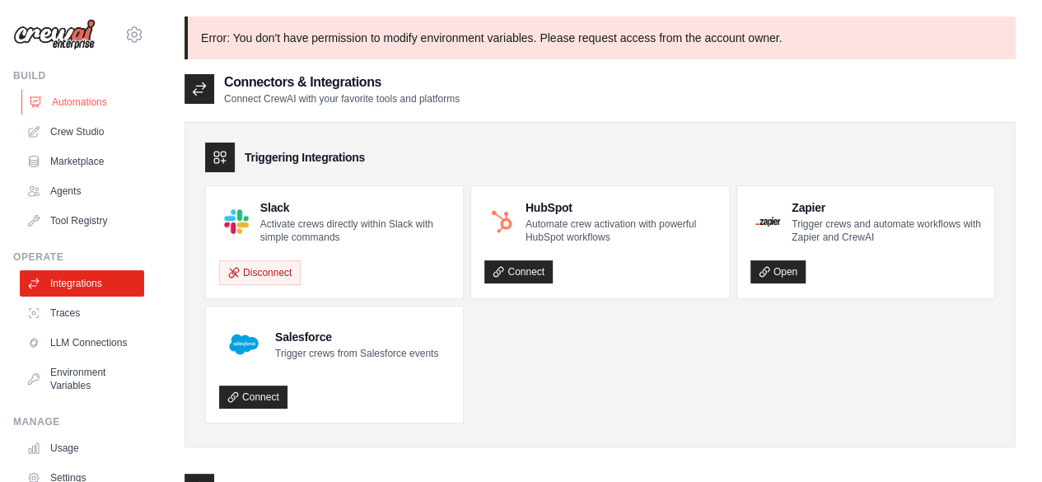
click at [72, 98] on link "Automations" at bounding box center [83, 102] width 124 height 26
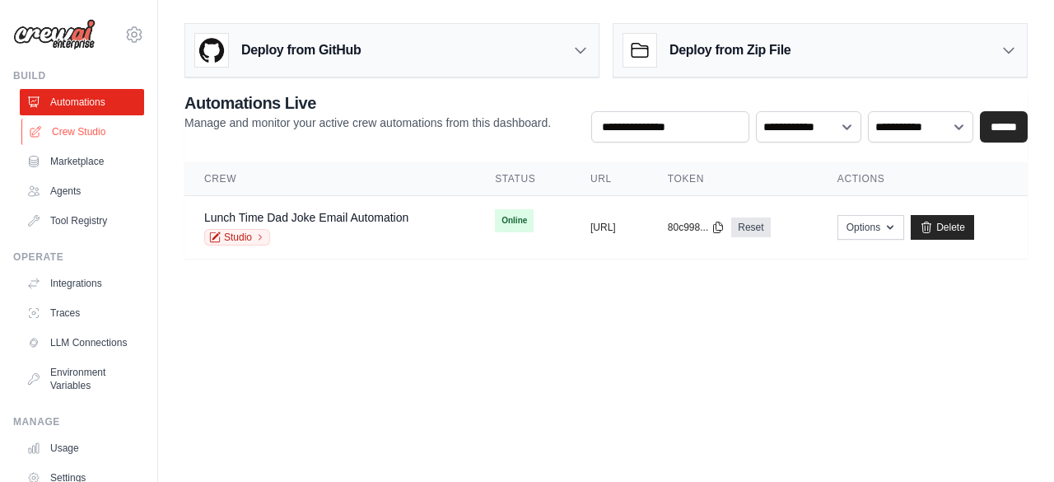
click at [85, 138] on link "Crew Studio" at bounding box center [83, 132] width 124 height 26
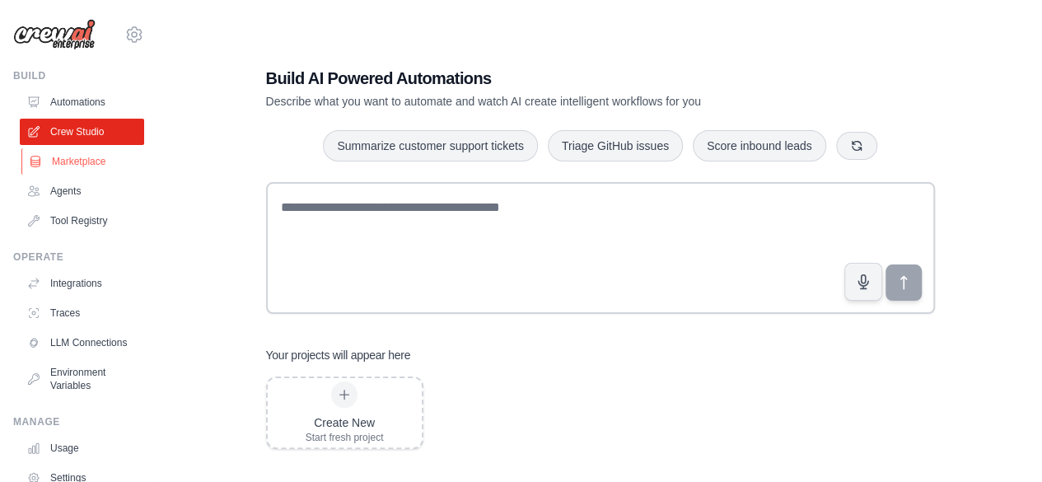
click at [86, 152] on link "Marketplace" at bounding box center [83, 161] width 124 height 26
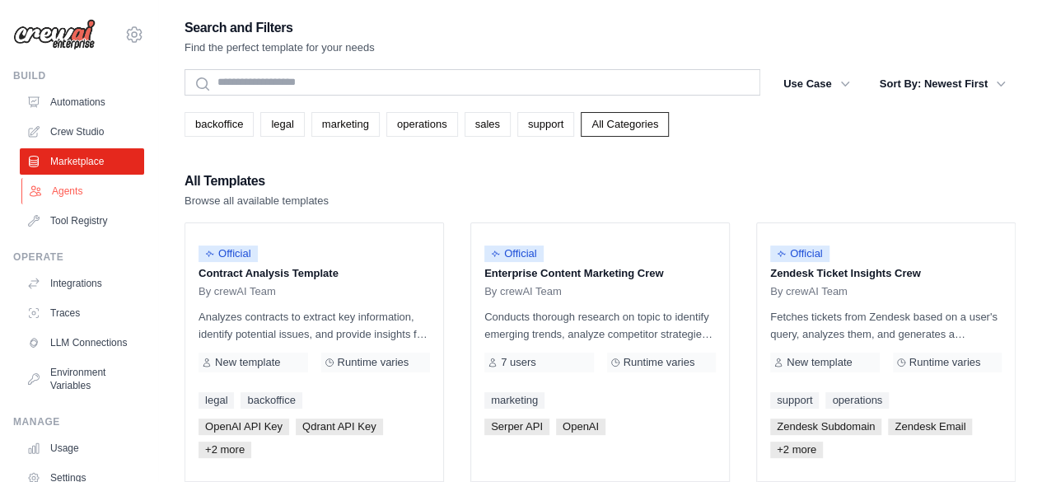
click at [63, 189] on link "Agents" at bounding box center [83, 191] width 124 height 26
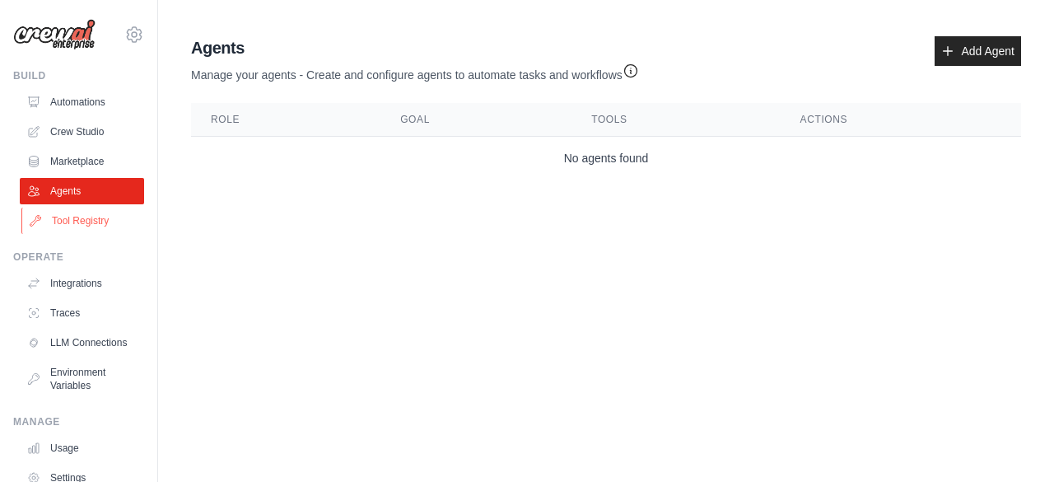
click at [77, 217] on link "Tool Registry" at bounding box center [83, 221] width 124 height 26
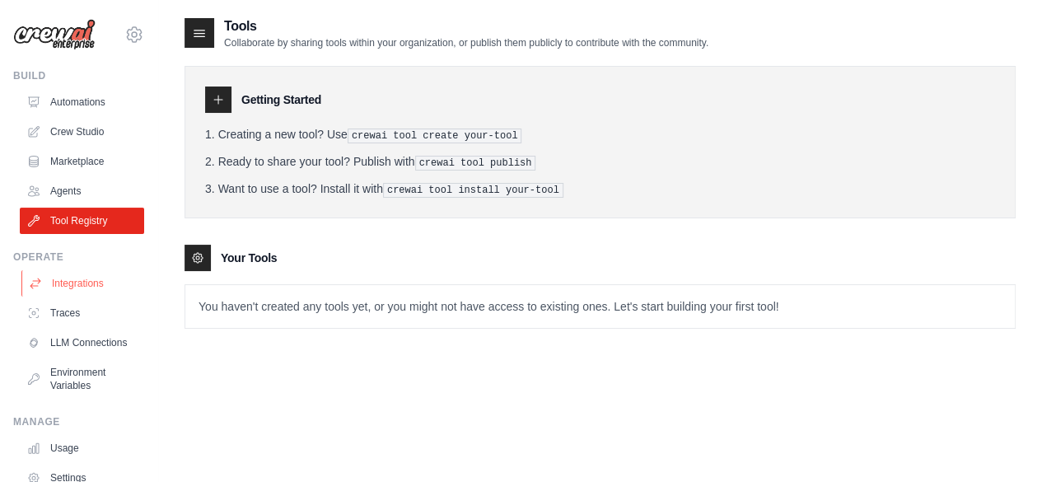
click at [87, 290] on link "Integrations" at bounding box center [83, 283] width 124 height 26
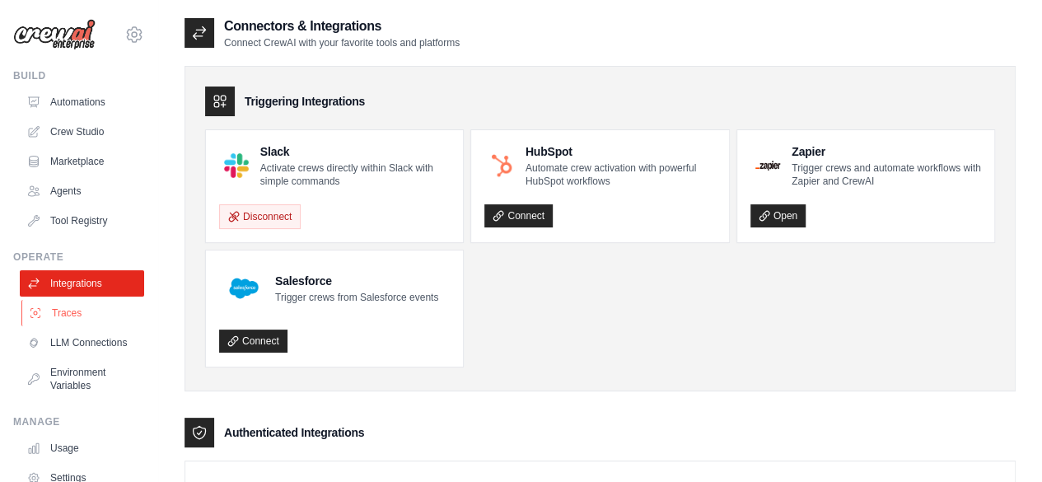
click at [71, 315] on link "Traces" at bounding box center [83, 313] width 124 height 26
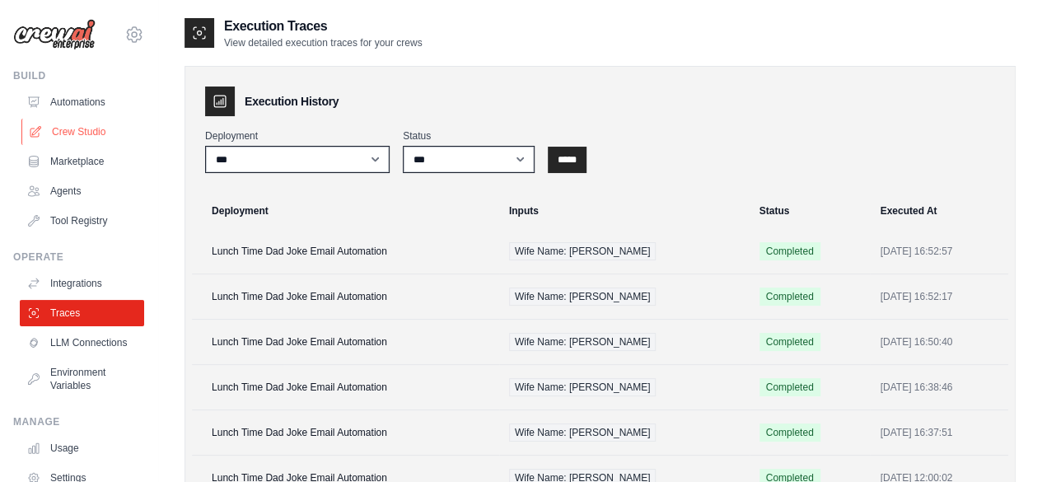
click at [90, 133] on link "Crew Studio" at bounding box center [83, 132] width 124 height 26
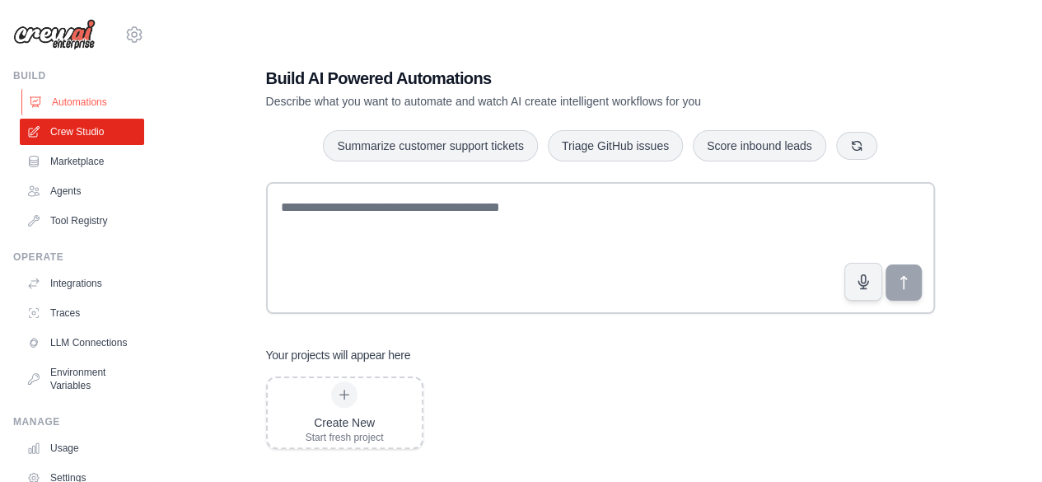
click at [96, 105] on link "Automations" at bounding box center [83, 102] width 124 height 26
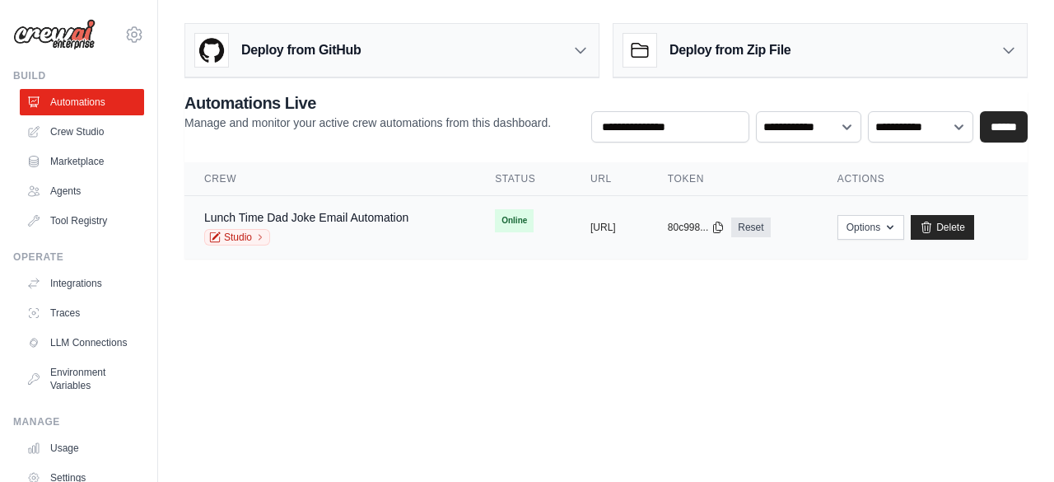
click at [323, 201] on td "Lunch Time Dad Joke Email Automation Studio" at bounding box center [329, 227] width 291 height 63
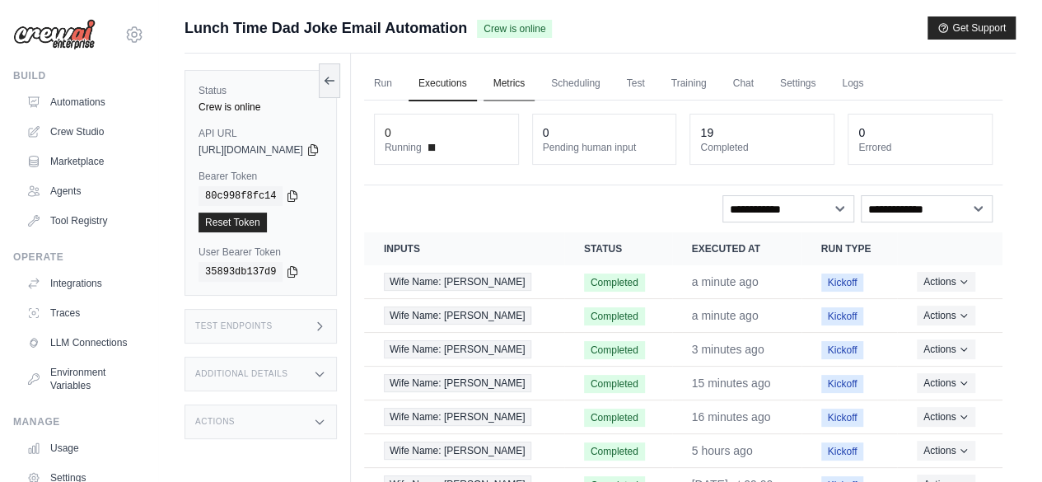
click at [529, 76] on link "Metrics" at bounding box center [509, 84] width 52 height 35
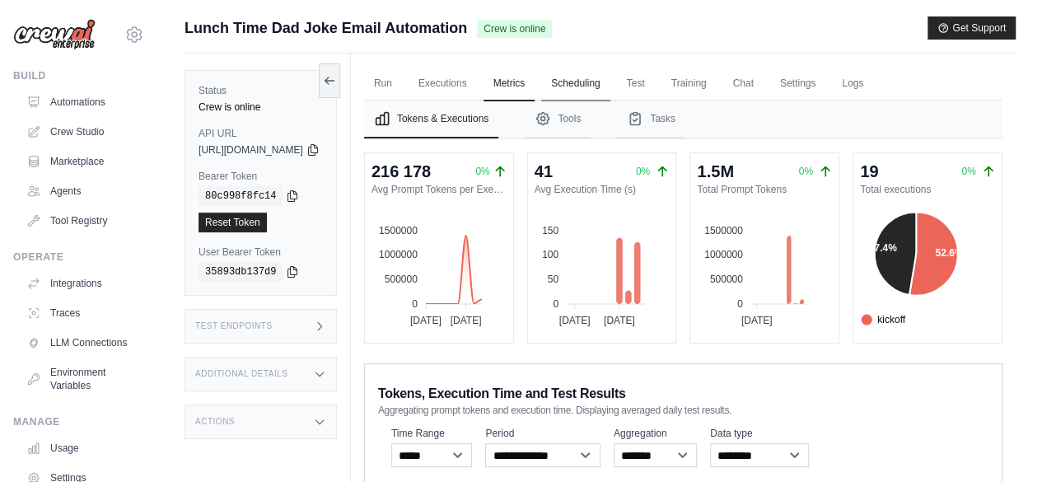
click at [609, 85] on link "Scheduling" at bounding box center [575, 84] width 68 height 35
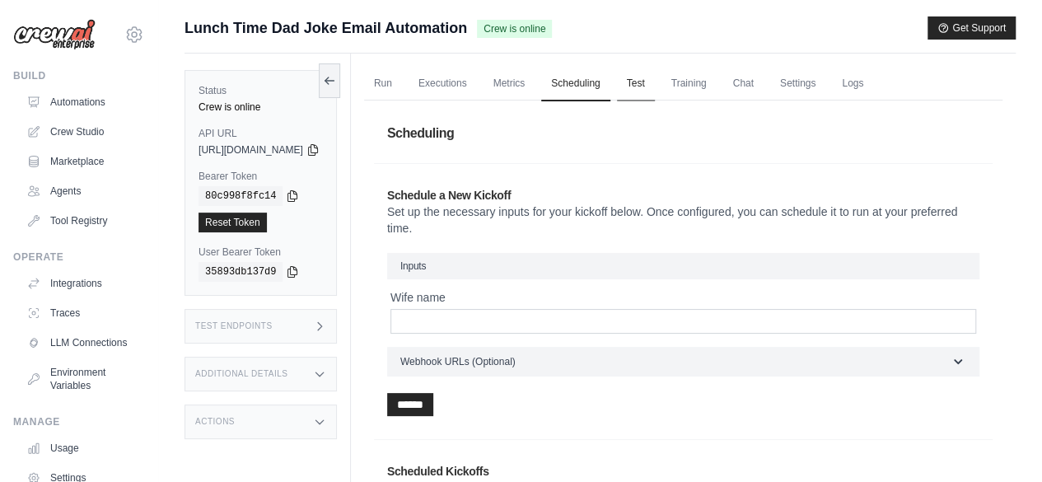
click at [655, 78] on link "Test" at bounding box center [636, 84] width 38 height 35
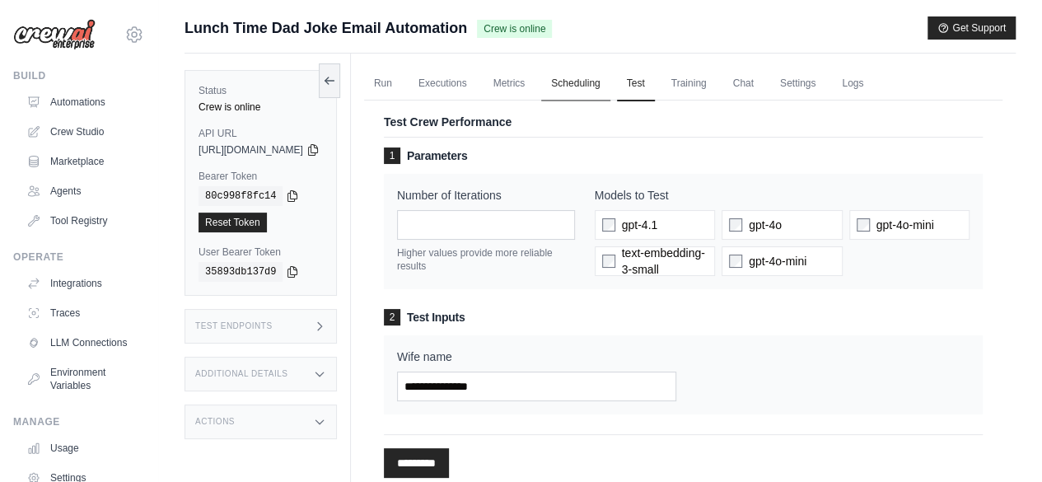
click at [609, 78] on link "Scheduling" at bounding box center [575, 84] width 68 height 35
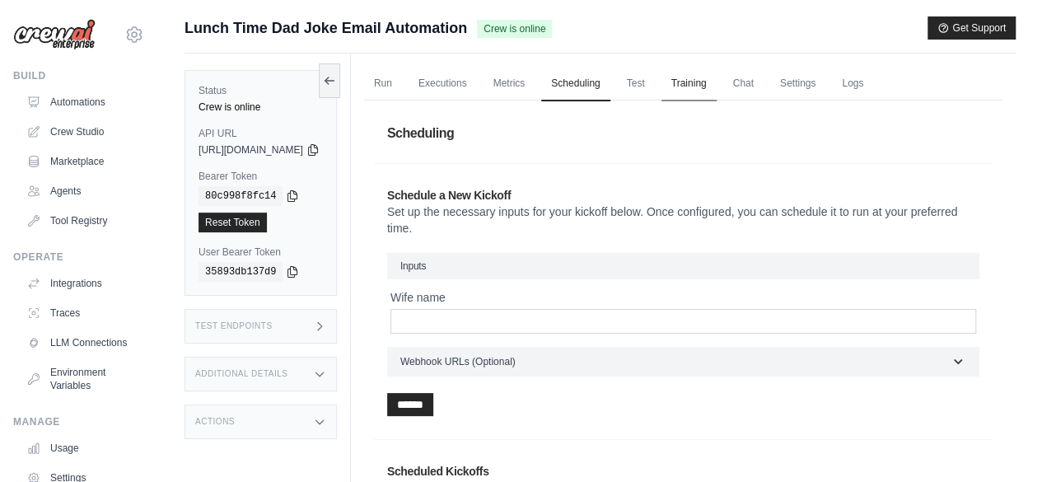
click at [716, 82] on link "Training" at bounding box center [688, 84] width 55 height 35
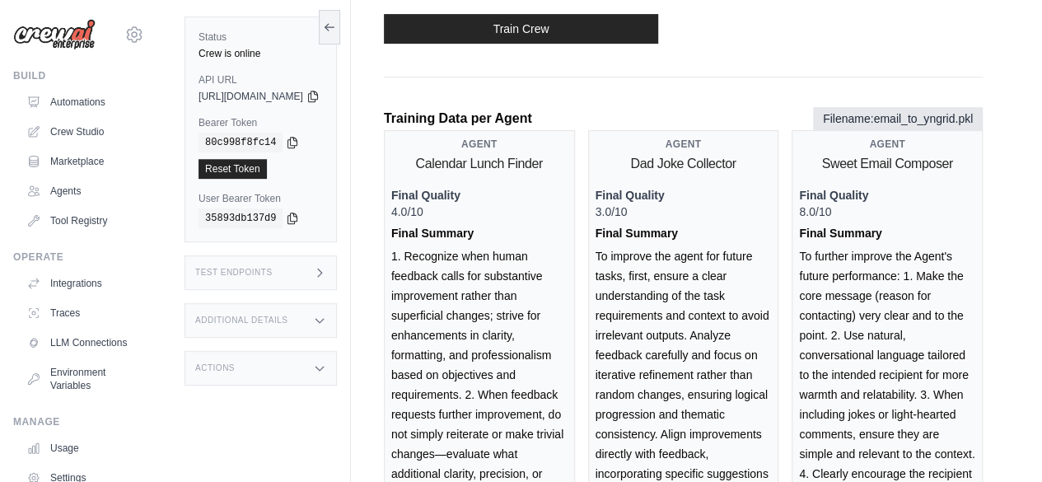
scroll to position [300, 0]
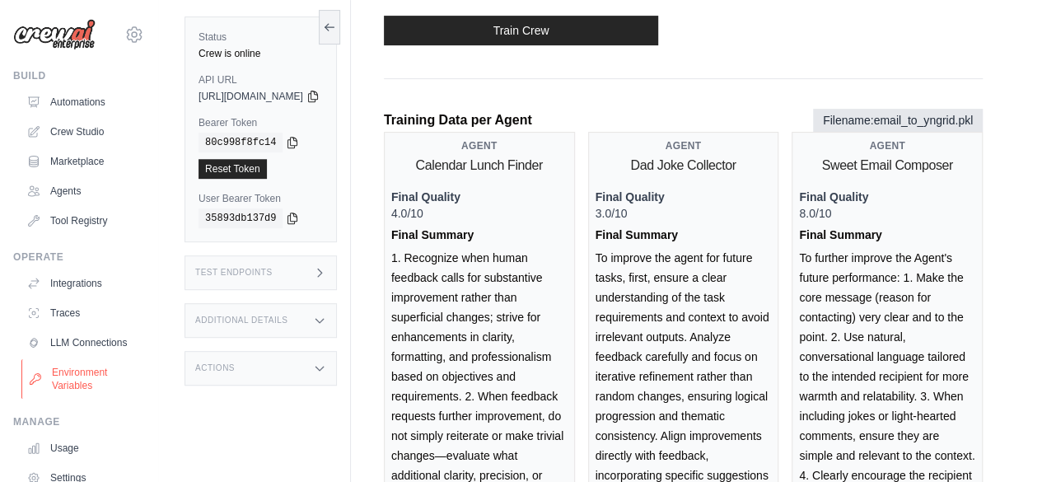
click at [77, 381] on link "Environment Variables" at bounding box center [83, 379] width 124 height 40
click at [86, 388] on link "Environment Variables" at bounding box center [83, 379] width 124 height 40
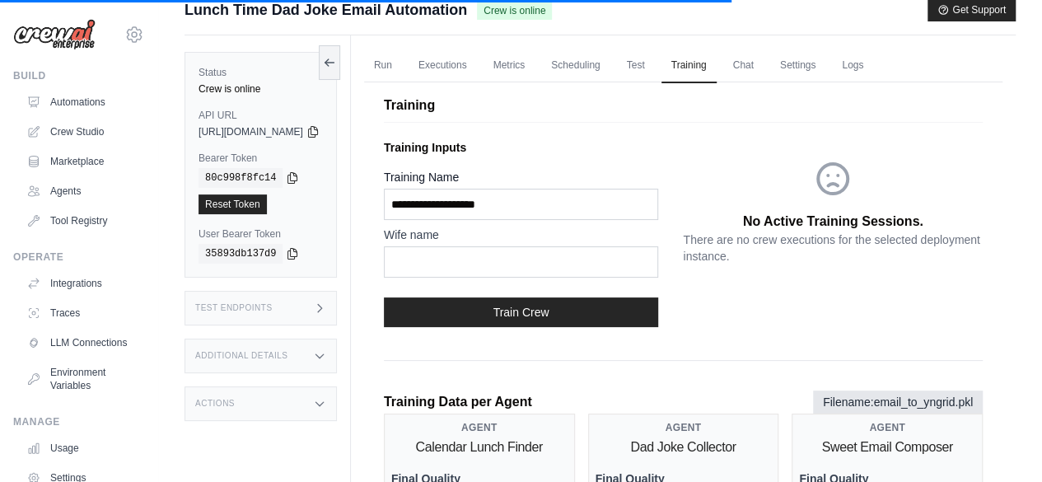
scroll to position [0, 0]
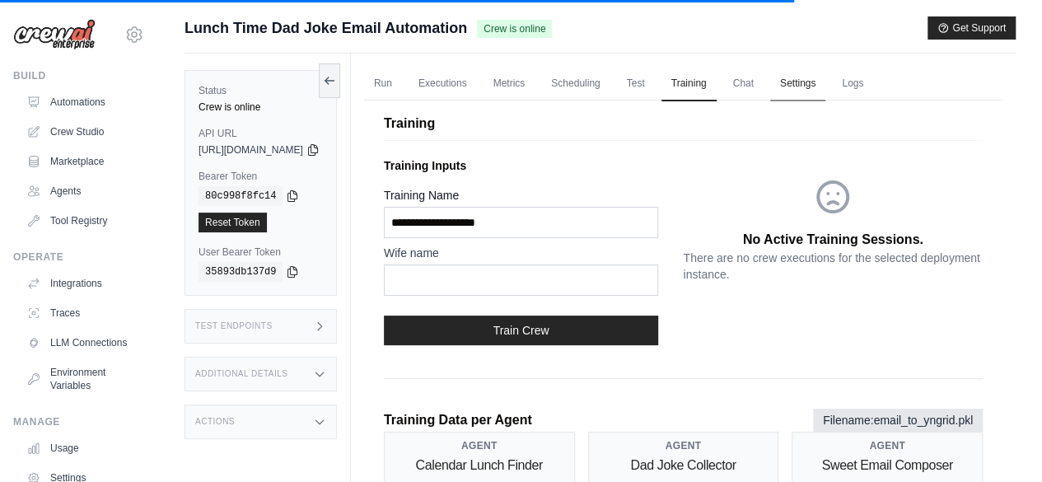
click at [825, 83] on link "Settings" at bounding box center [797, 84] width 55 height 35
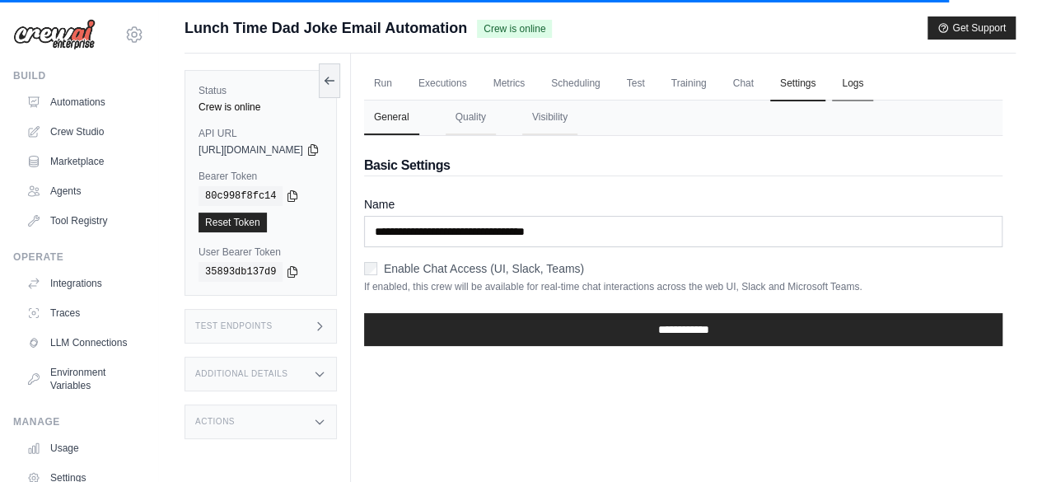
click at [873, 78] on link "Logs" at bounding box center [852, 84] width 41 height 35
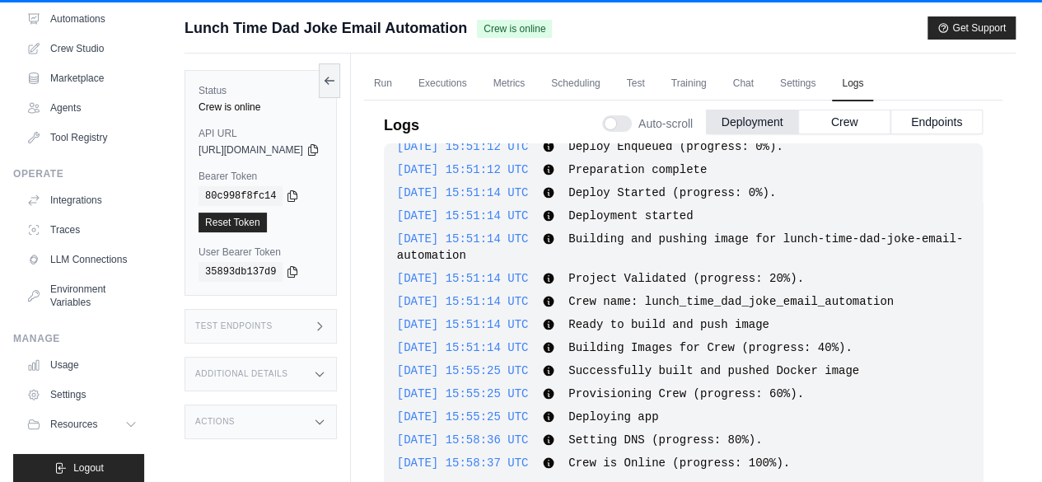
scroll to position [109, 0]
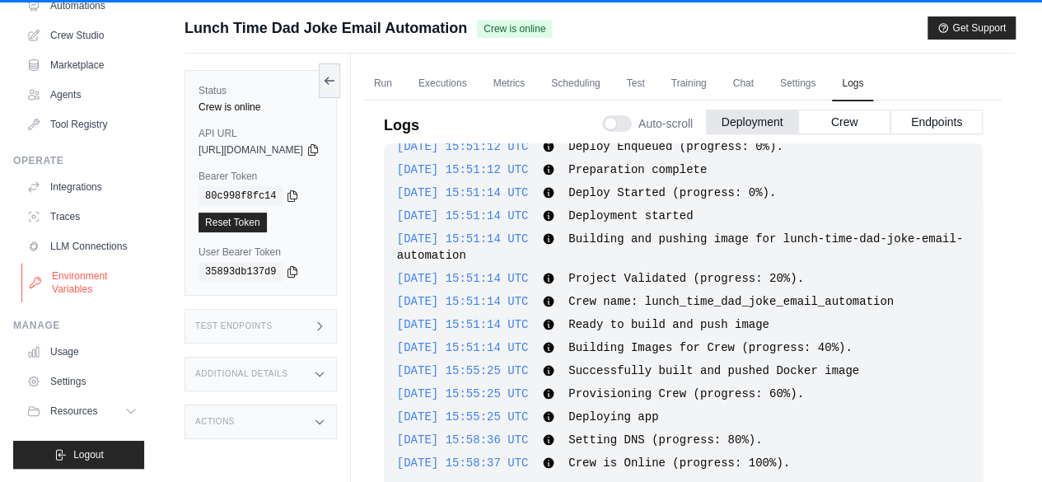
click at [81, 284] on link "Environment Variables" at bounding box center [83, 283] width 124 height 40
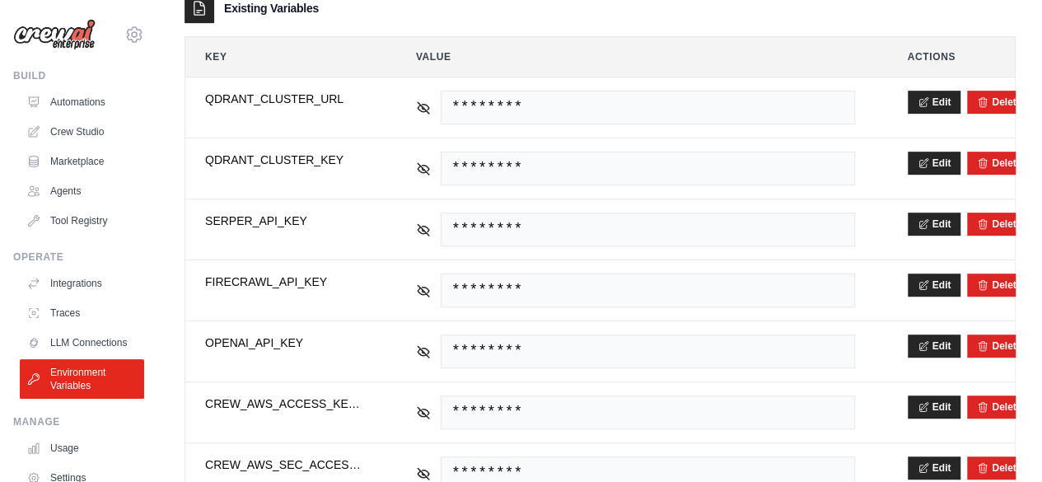
scroll to position [343, 0]
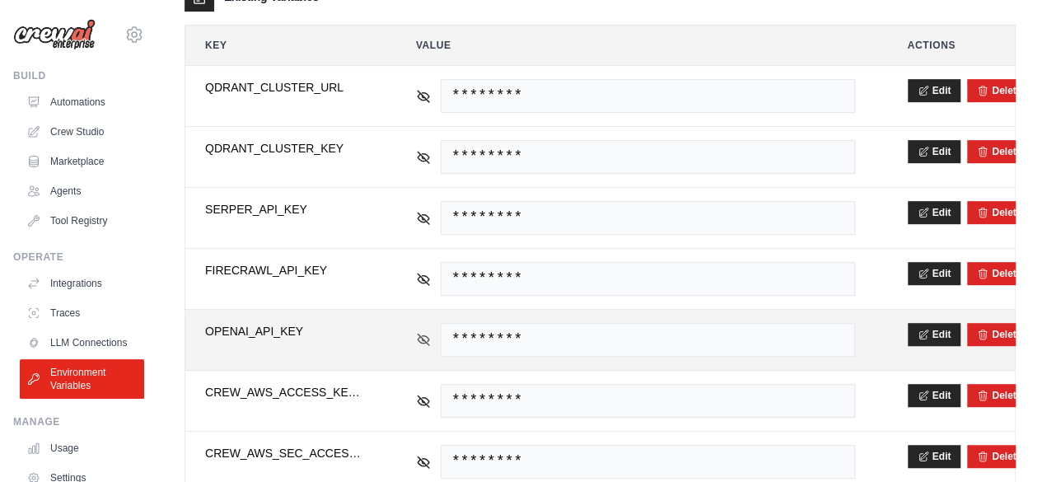
click at [416, 332] on icon at bounding box center [423, 339] width 15 height 15
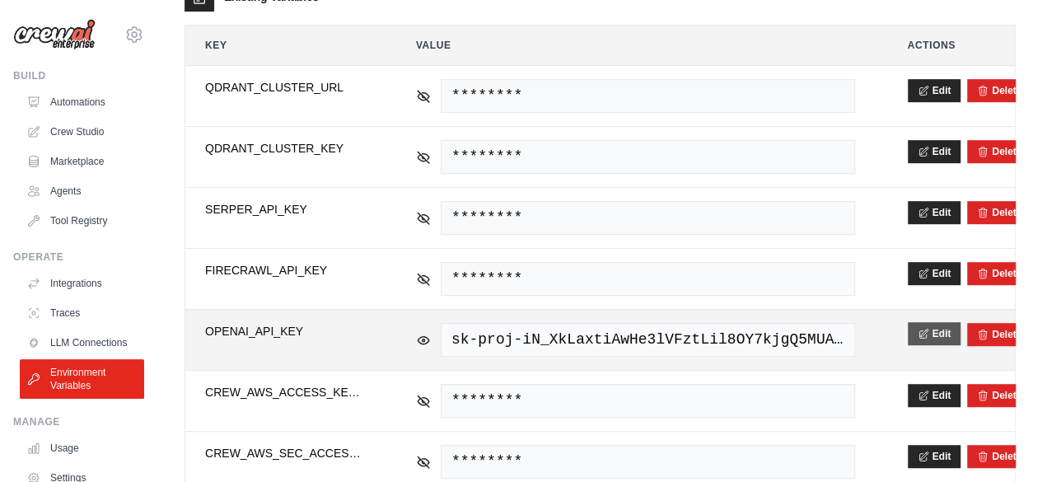
click at [922, 329] on icon at bounding box center [923, 334] width 12 height 12
